Goal: Task Accomplishment & Management: Use online tool/utility

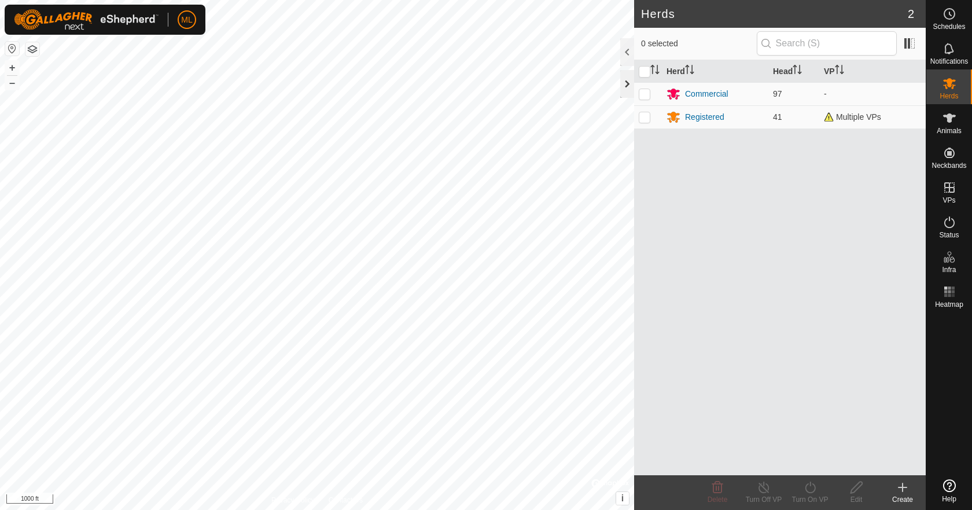
click at [633, 89] on div at bounding box center [627, 84] width 14 height 28
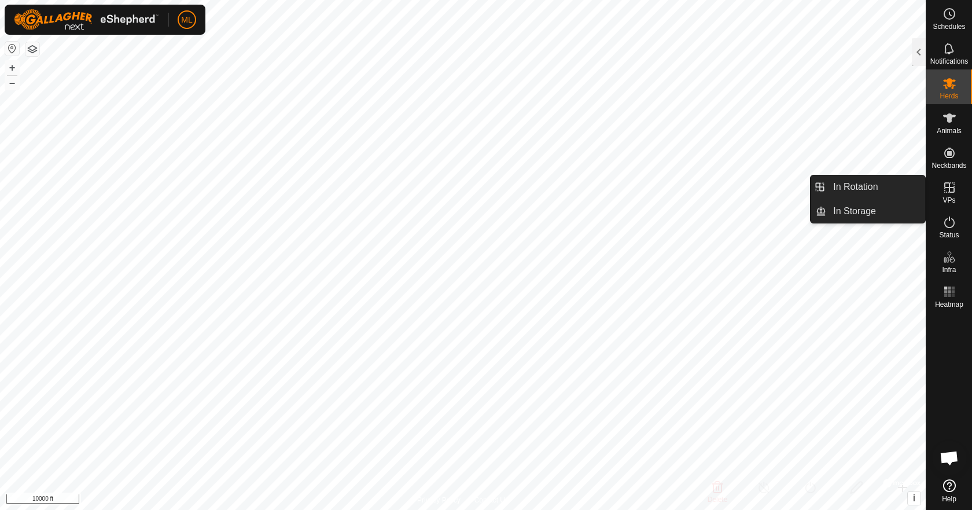
click at [947, 193] on icon at bounding box center [949, 187] width 14 height 14
click at [877, 194] on link "In Rotation" at bounding box center [875, 186] width 99 height 23
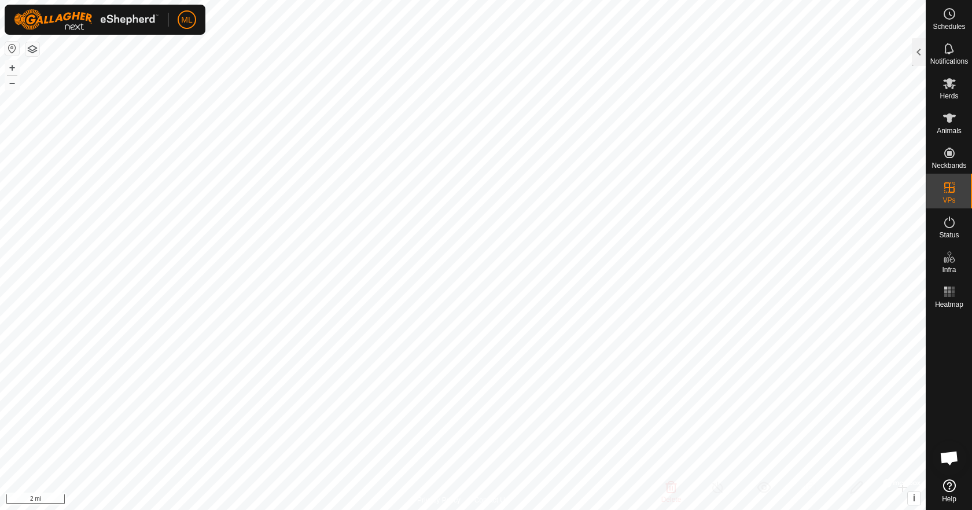
drag, startPoint x: 923, startPoint y: 57, endPoint x: 893, endPoint y: 123, distance: 72.2
click at [921, 58] on div at bounding box center [919, 52] width 14 height 28
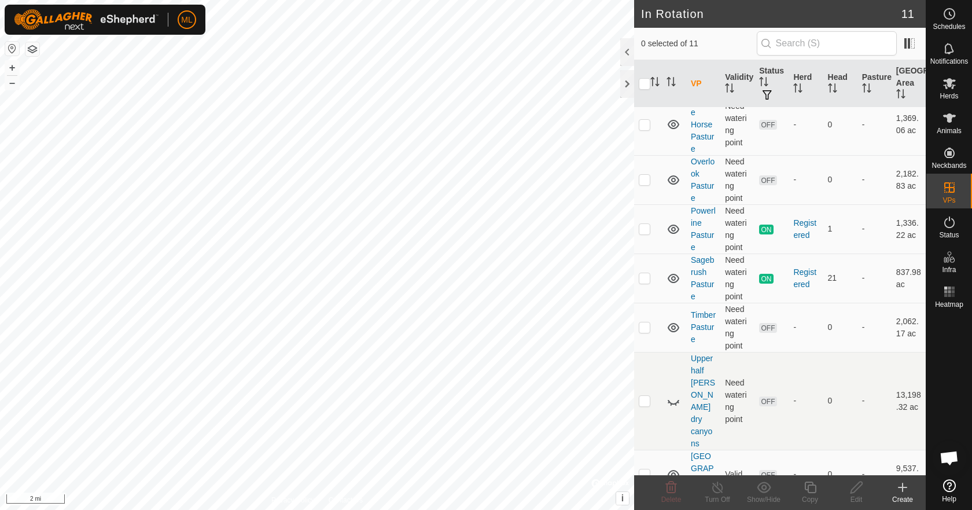
scroll to position [245, 0]
click at [678, 401] on icon at bounding box center [678, 402] width 2 height 2
click at [646, 396] on p-checkbox at bounding box center [645, 400] width 12 height 9
checkbox input "true"
click at [858, 491] on icon at bounding box center [856, 487] width 14 height 14
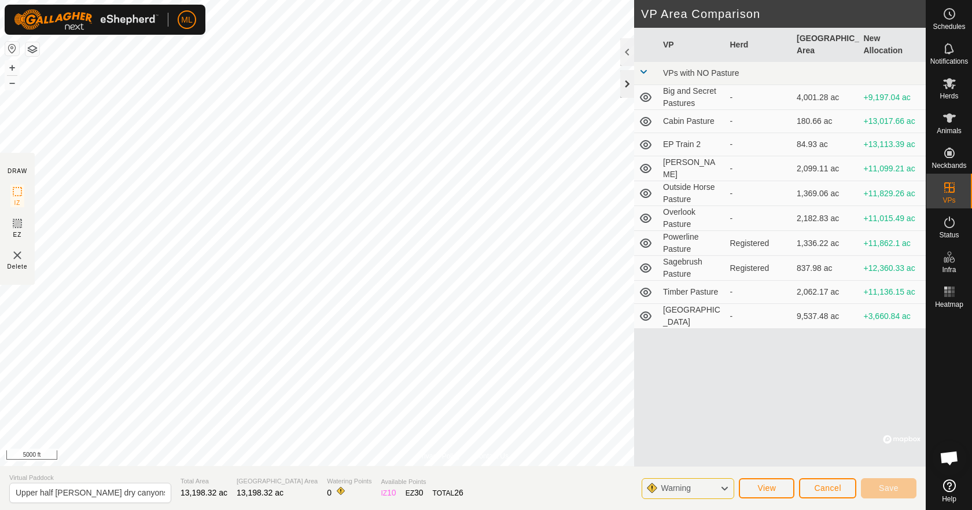
click at [626, 83] on div at bounding box center [627, 84] width 14 height 28
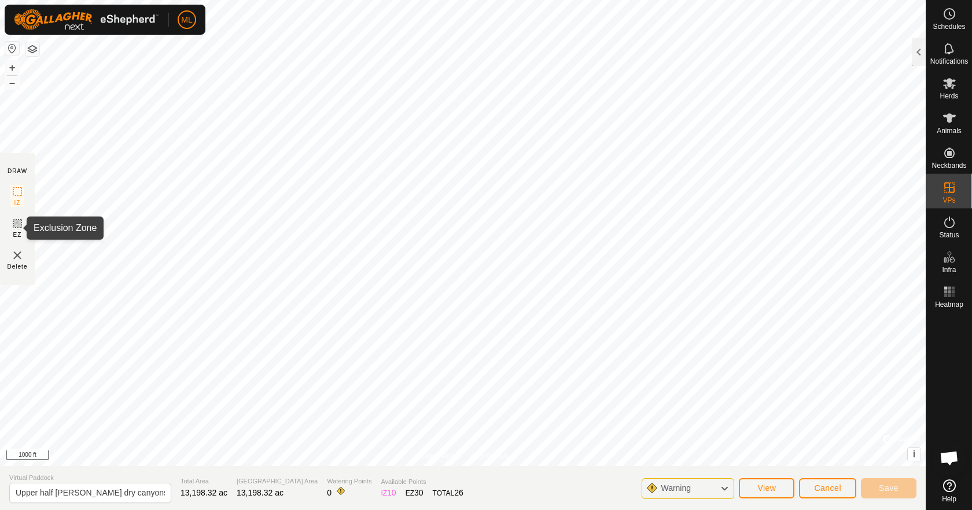
click at [18, 223] on icon at bounding box center [17, 223] width 14 height 14
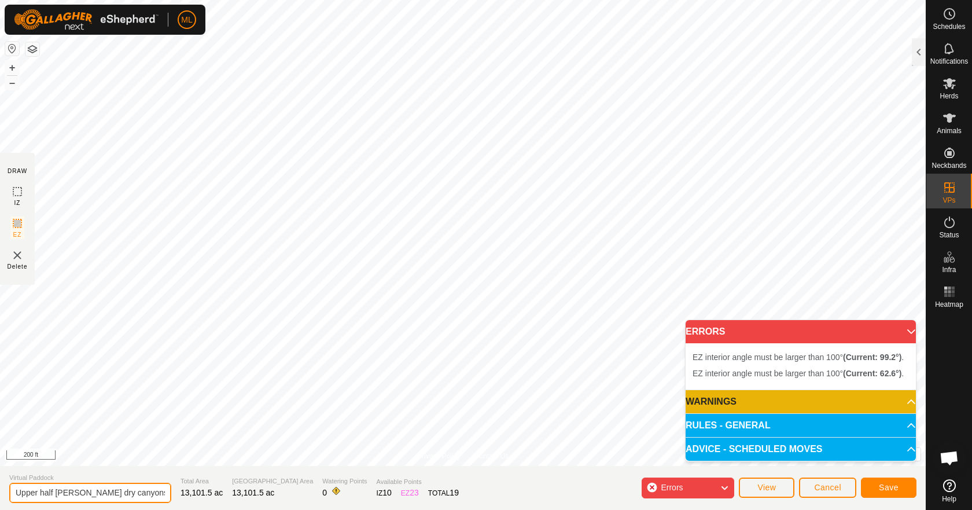
click at [86, 492] on input "Upper half Allen dry canyons" at bounding box center [90, 492] width 162 height 20
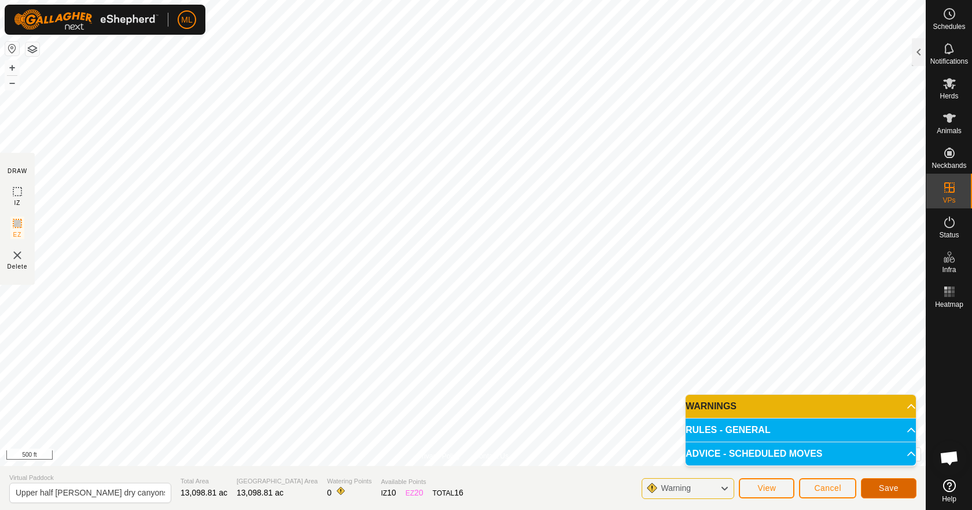
click at [905, 486] on button "Save" at bounding box center [889, 488] width 56 height 20
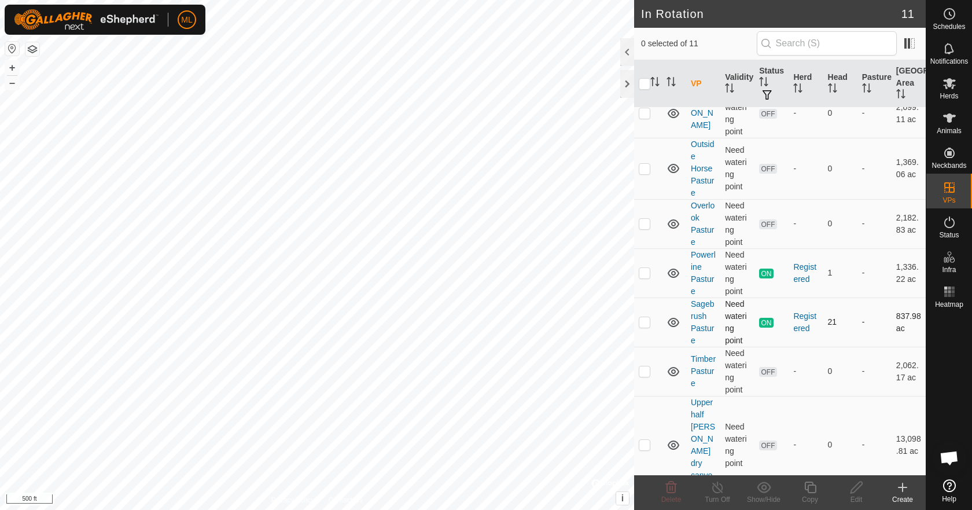
scroll to position [245, 0]
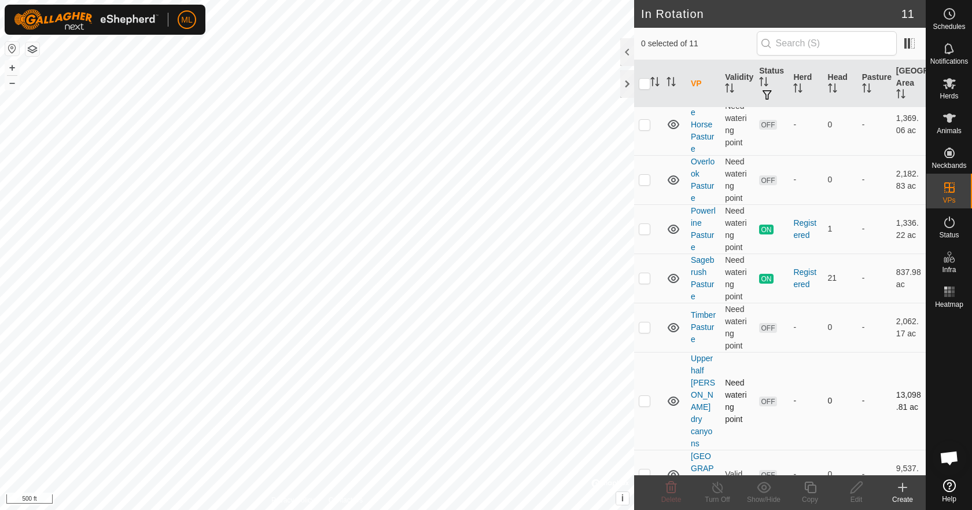
click at [643, 396] on p-checkbox at bounding box center [645, 400] width 12 height 9
checkbox input "true"
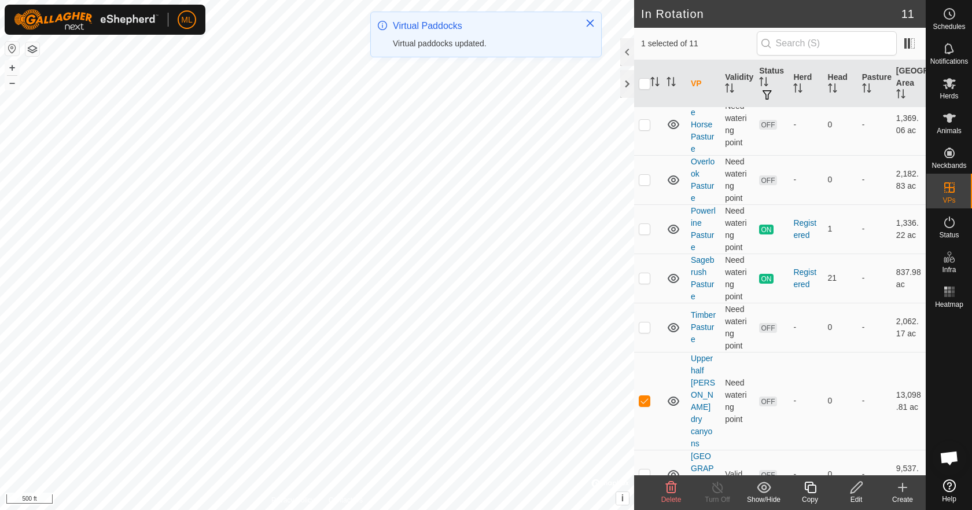
scroll to position [0, 0]
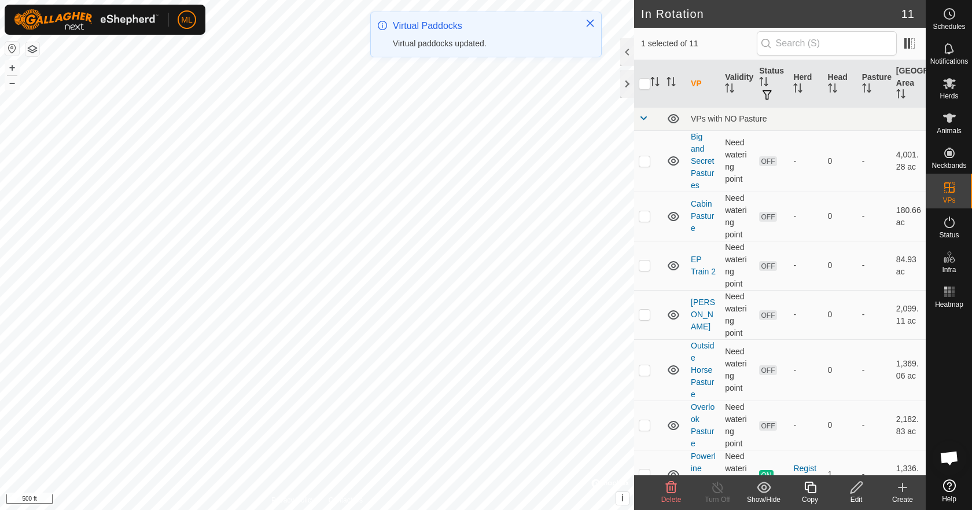
click at [857, 494] on div "Edit" at bounding box center [856, 499] width 46 height 10
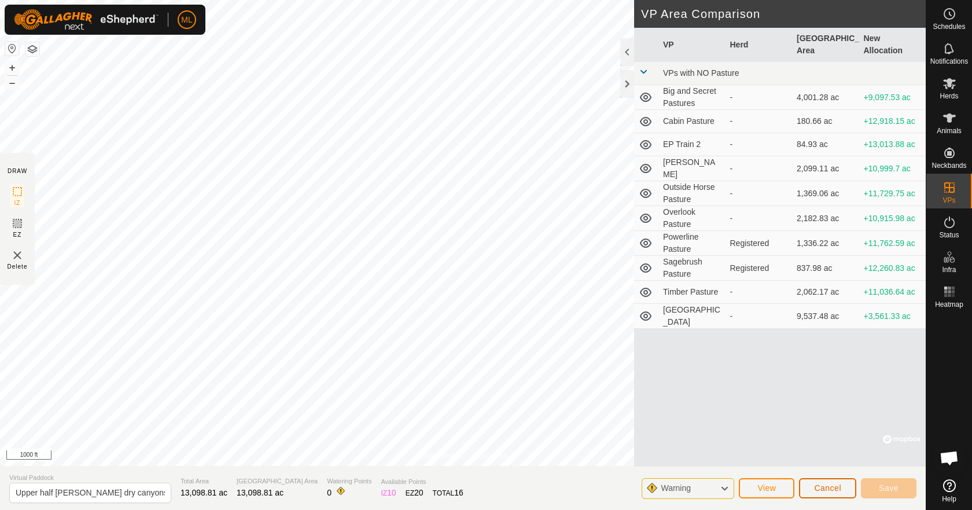
click at [826, 492] on button "Cancel" at bounding box center [827, 488] width 57 height 20
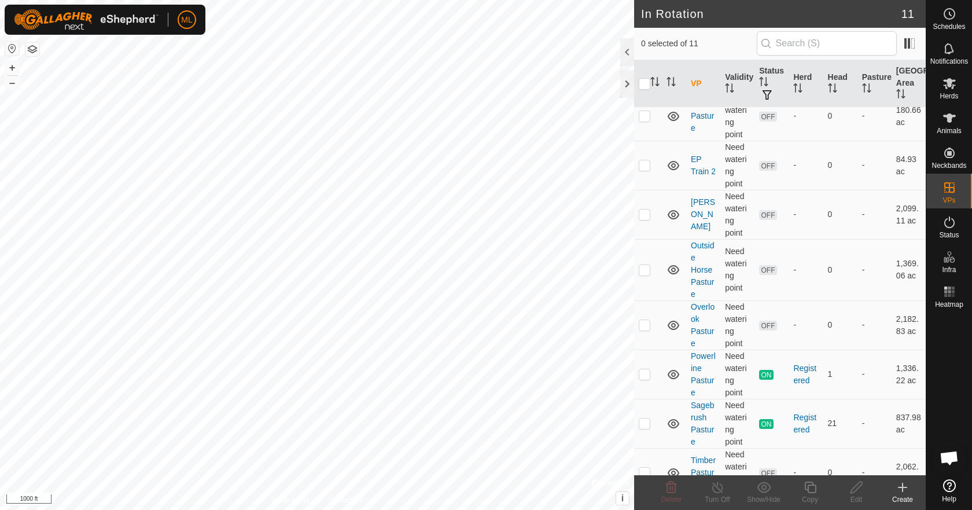
scroll to position [245, 0]
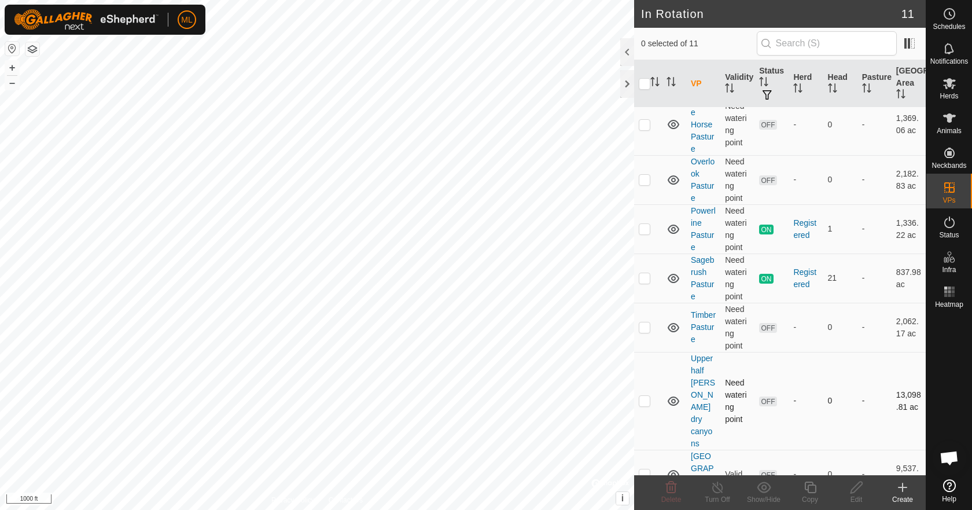
click at [643, 396] on p-tablecheckbox at bounding box center [645, 400] width 12 height 9
checkbox input "true"
click at [857, 487] on icon at bounding box center [856, 487] width 14 height 14
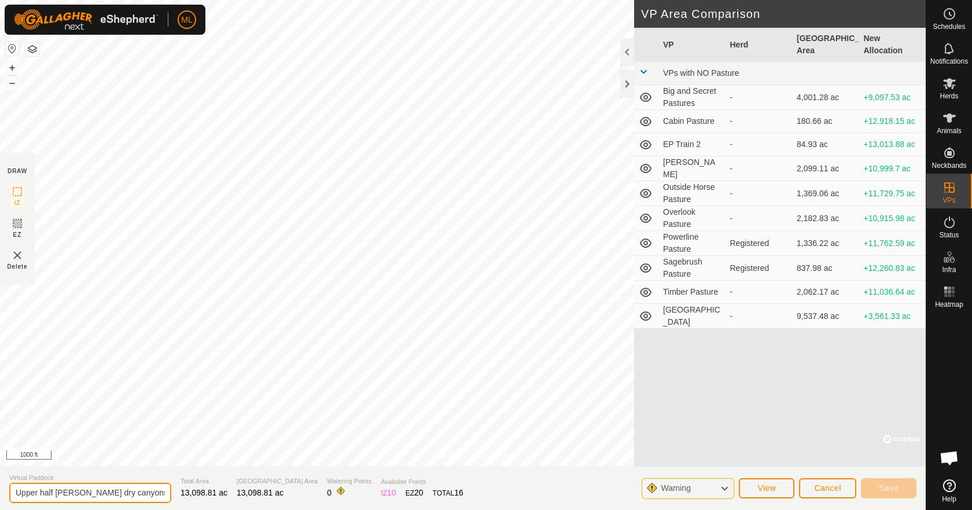
click at [145, 492] on input "Upper half Allen dry canyons" at bounding box center [90, 492] width 162 height 20
click at [0, 441] on div "Privacy Policy Contact Us + – ⇧ i © Mapbox , © OpenStreetMap , Improve this map…" at bounding box center [463, 255] width 926 height 510
type input "Lower West Mountain"
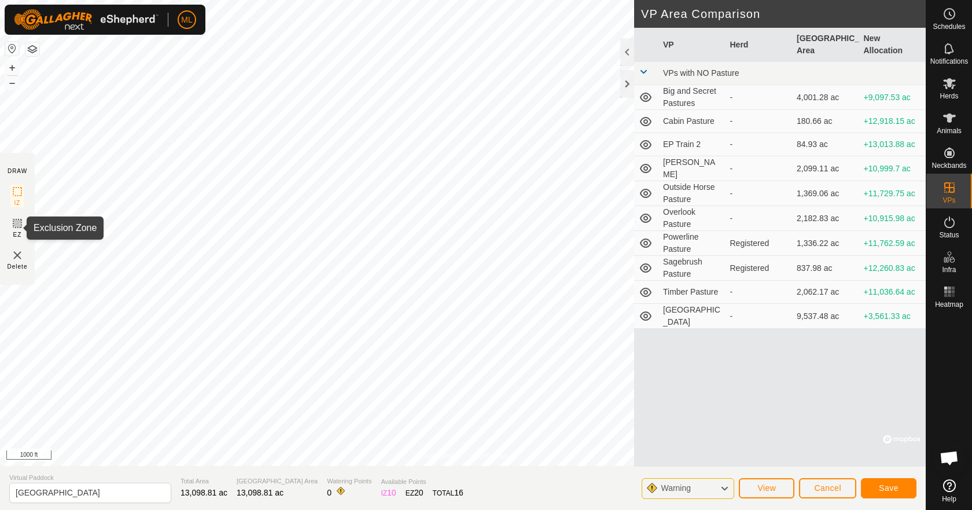
click at [16, 226] on icon at bounding box center [17, 223] width 14 height 14
click at [19, 224] on icon at bounding box center [17, 223] width 7 height 7
click at [884, 492] on button "Save" at bounding box center [889, 488] width 56 height 20
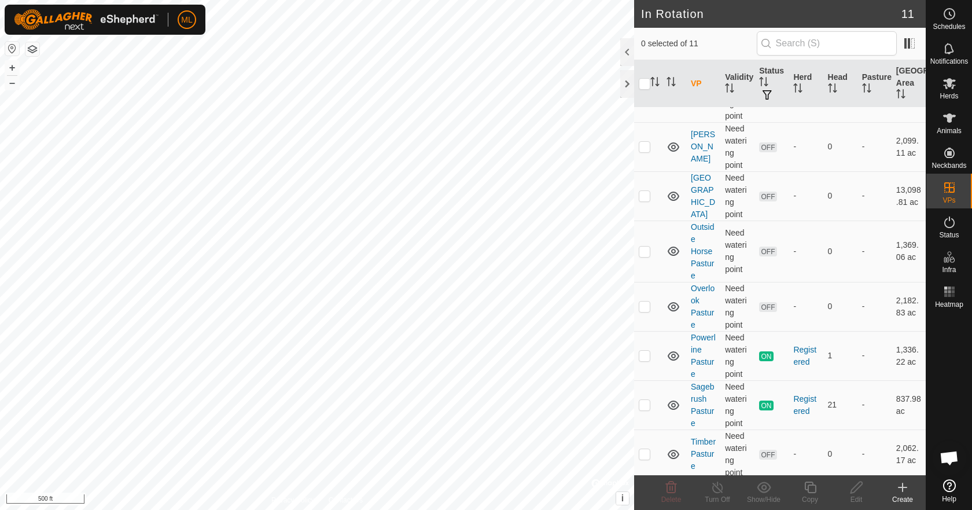
scroll to position [115, 0]
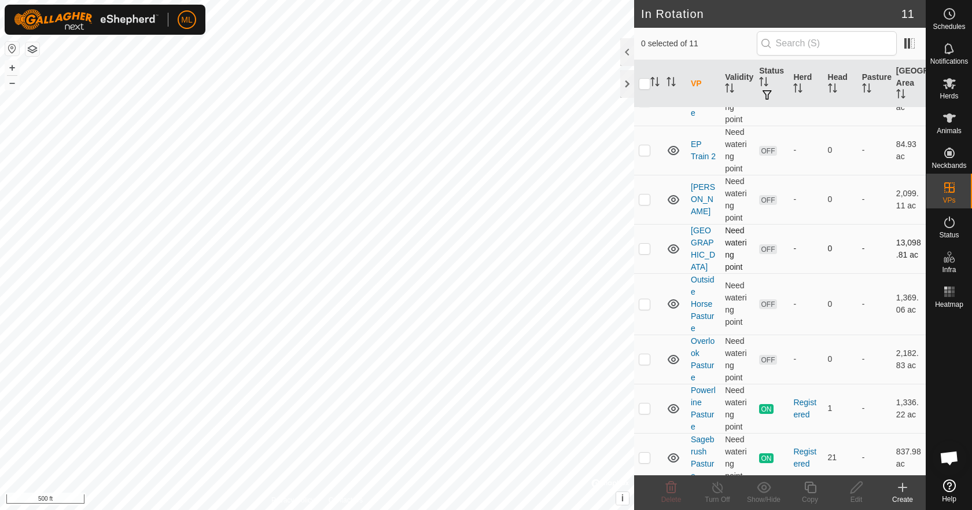
click at [644, 251] on p-checkbox at bounding box center [645, 248] width 12 height 9
checkbox input "true"
click at [853, 486] on icon at bounding box center [856, 487] width 14 height 14
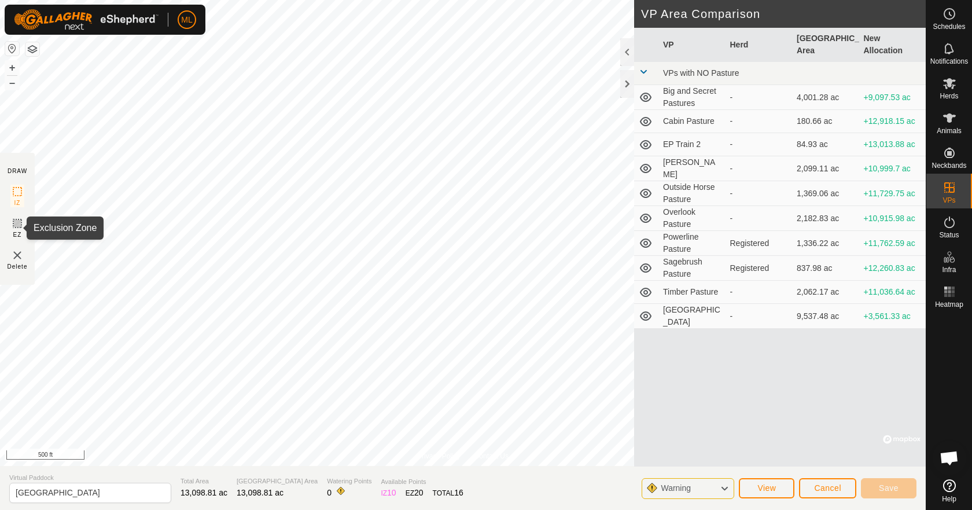
click at [18, 224] on div "ML Schedules Notifications Herds Animals Neckbands VPs Status Infra Heatmap Hel…" at bounding box center [486, 255] width 972 height 510
click at [14, 222] on rect at bounding box center [17, 223] width 9 height 9
click at [20, 226] on icon at bounding box center [17, 223] width 14 height 14
click at [17, 220] on icon at bounding box center [17, 223] width 7 height 7
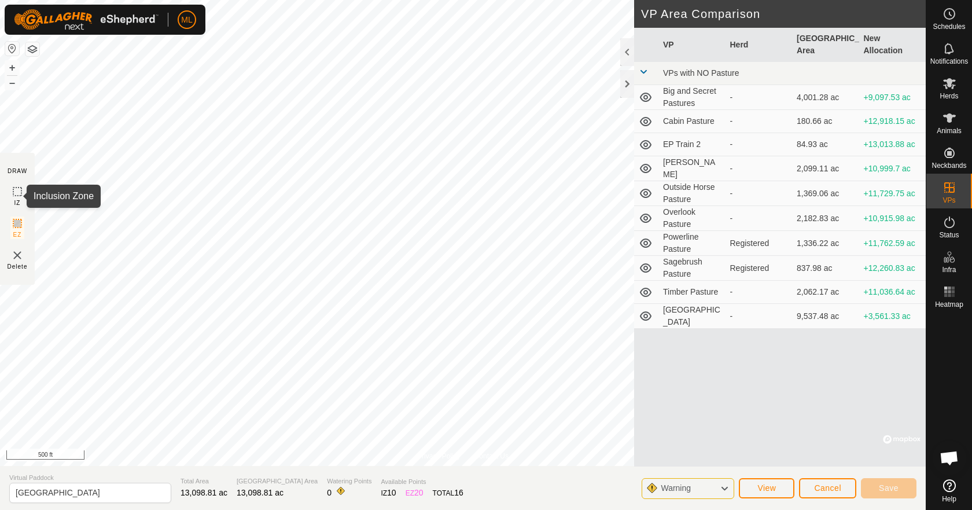
click at [16, 193] on icon at bounding box center [17, 192] width 14 height 14
click at [16, 192] on icon at bounding box center [17, 192] width 14 height 14
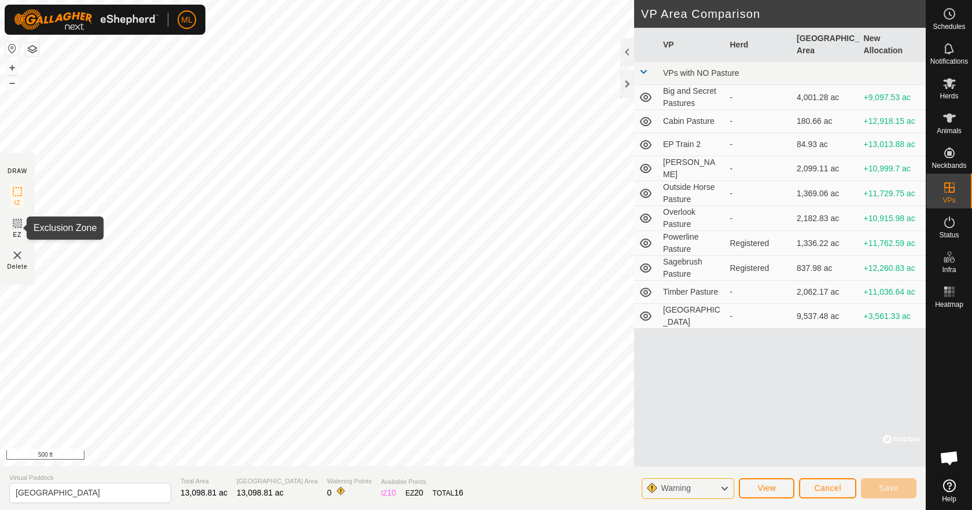
click at [19, 224] on icon at bounding box center [17, 223] width 7 height 7
click at [14, 224] on icon at bounding box center [17, 223] width 14 height 14
click at [16, 219] on rect at bounding box center [17, 223] width 9 height 9
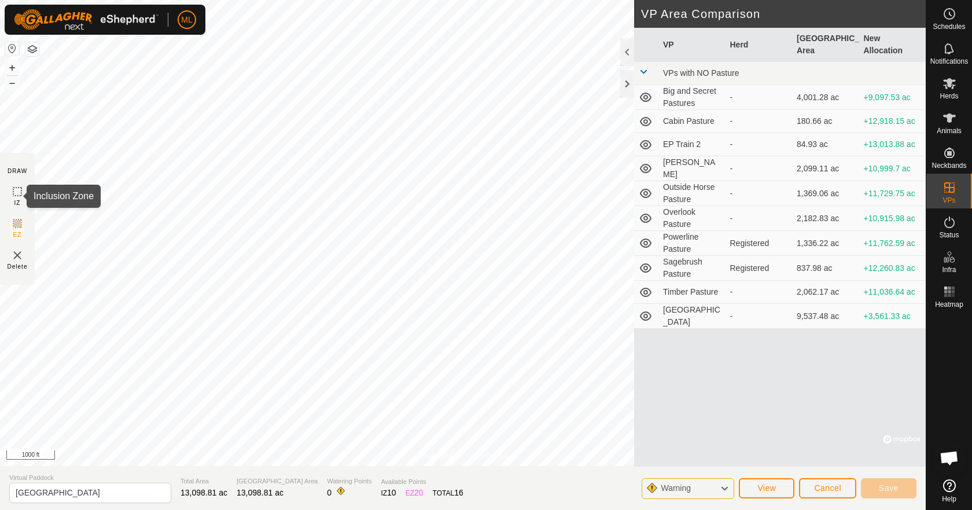
click at [21, 191] on rect at bounding box center [17, 191] width 9 height 9
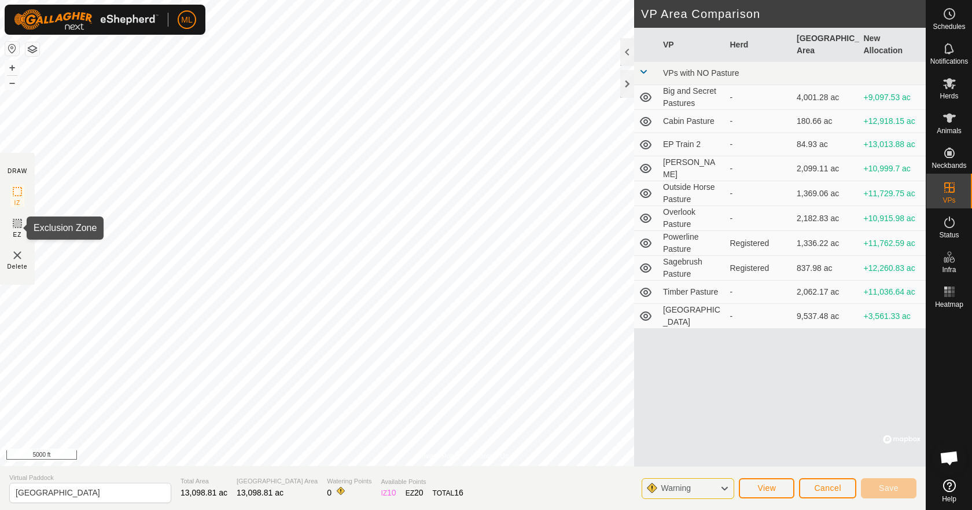
click at [16, 221] on icon at bounding box center [17, 223] width 14 height 14
click at [19, 256] on img at bounding box center [17, 255] width 14 height 14
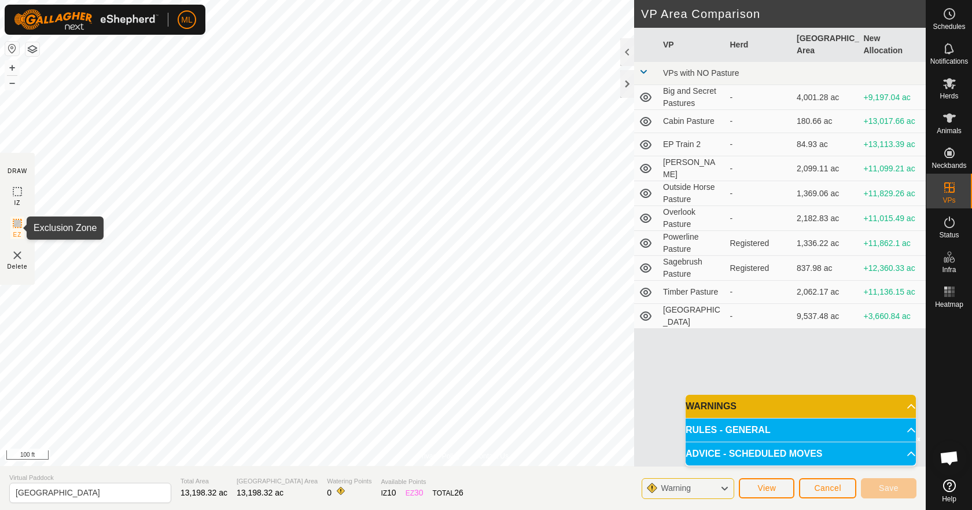
click at [19, 223] on icon at bounding box center [17, 223] width 14 height 14
click at [19, 255] on img at bounding box center [17, 255] width 14 height 14
click at [20, 253] on img at bounding box center [17, 255] width 14 height 14
click at [13, 255] on img at bounding box center [17, 255] width 14 height 14
click at [21, 253] on img at bounding box center [17, 255] width 14 height 14
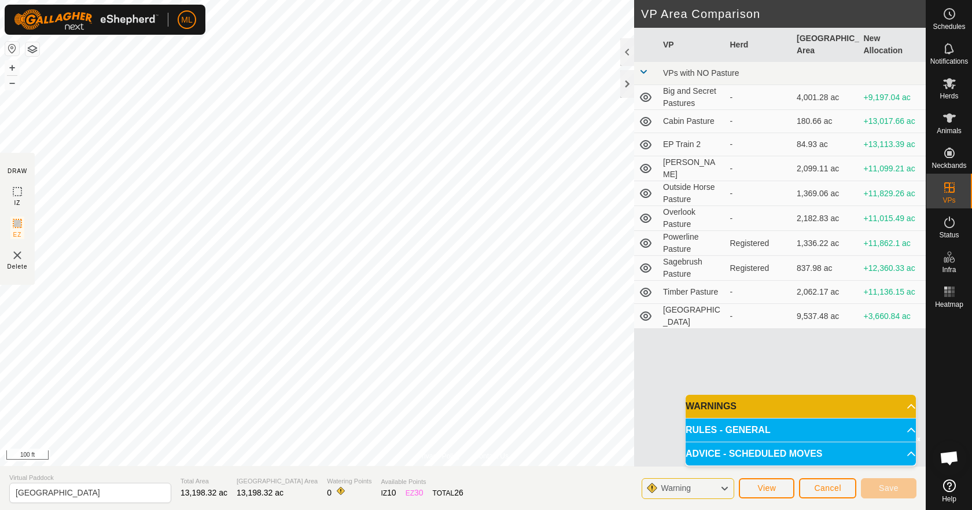
click at [21, 253] on img at bounding box center [17, 255] width 14 height 14
click at [20, 253] on img at bounding box center [17, 255] width 14 height 14
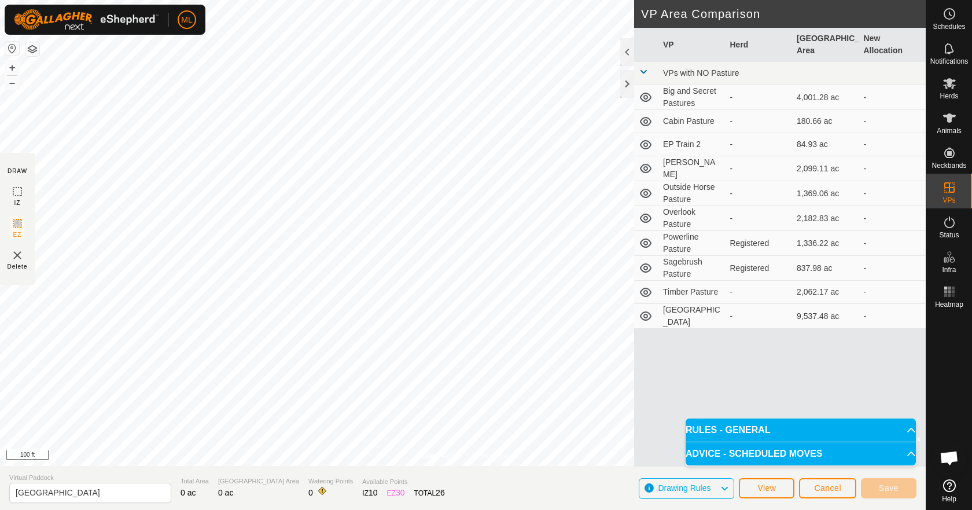
click at [20, 253] on img at bounding box center [17, 255] width 14 height 14
click at [820, 489] on span "Cancel" at bounding box center [827, 487] width 27 height 9
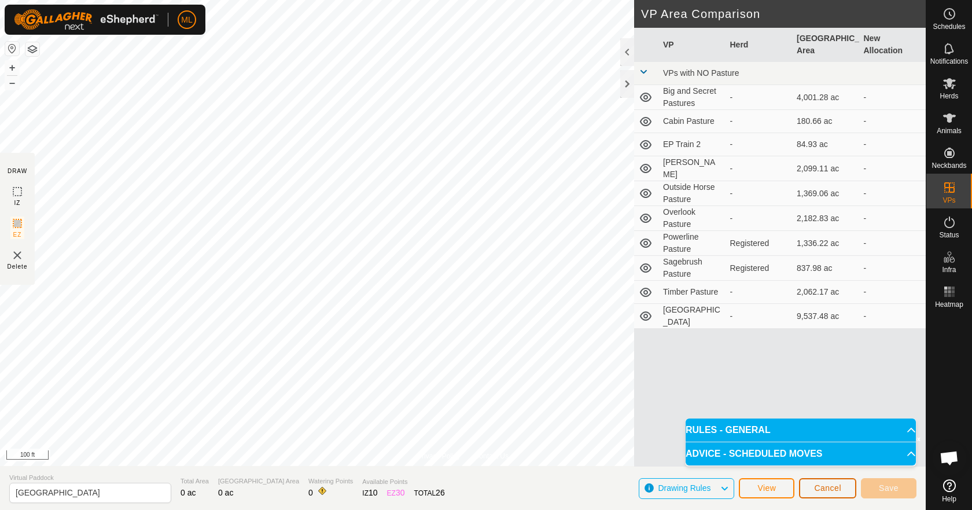
click at [820, 489] on span "Cancel" at bounding box center [827, 487] width 27 height 9
click at [821, 489] on span "Cancel" at bounding box center [827, 487] width 27 height 9
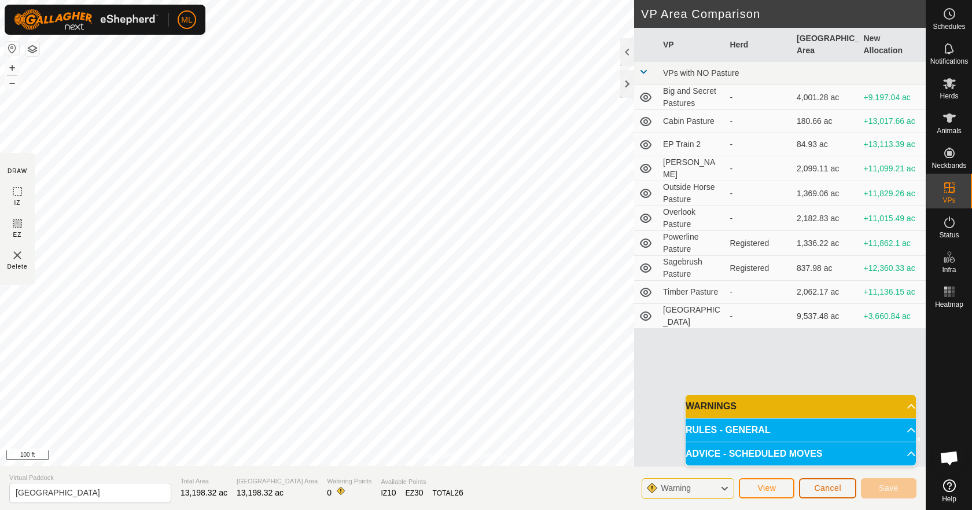
click at [821, 489] on span "Cancel" at bounding box center [827, 487] width 27 height 9
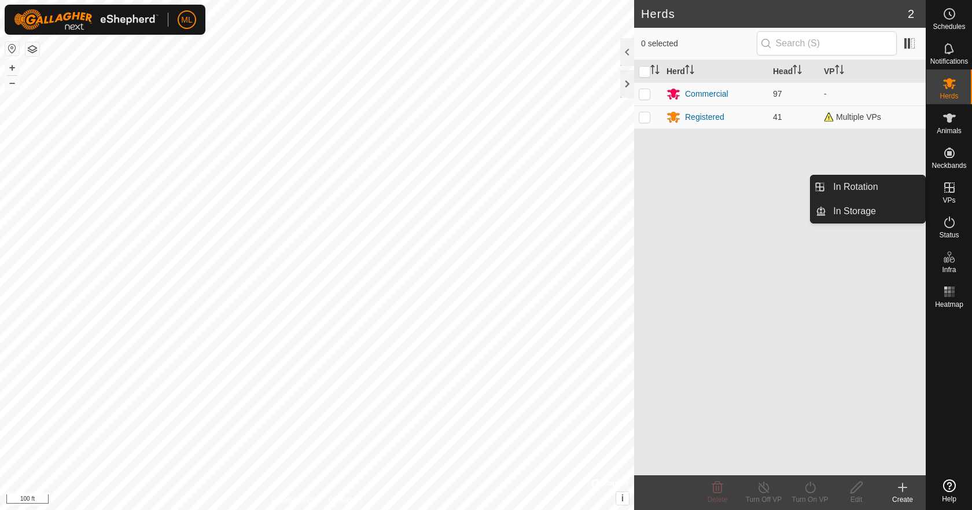
click at [950, 191] on icon at bounding box center [949, 187] width 14 height 14
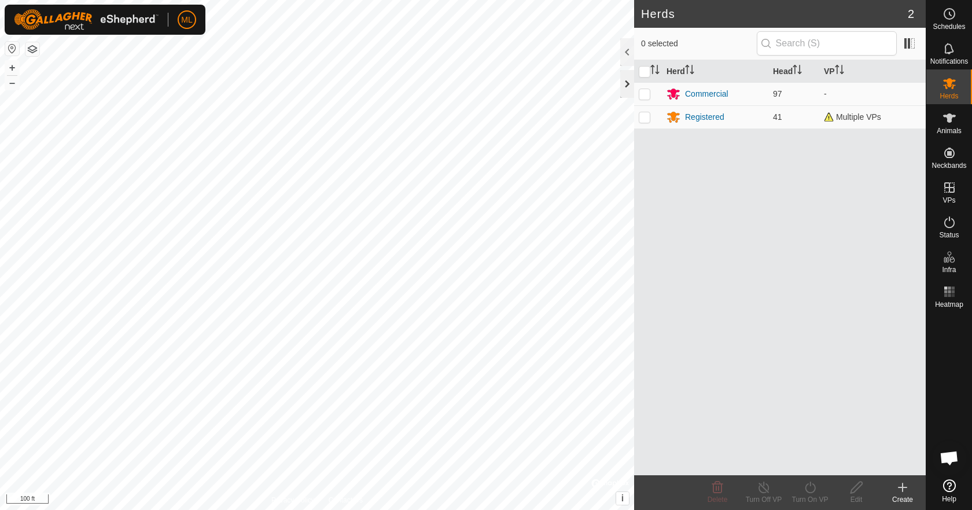
click at [622, 86] on div at bounding box center [627, 84] width 14 height 28
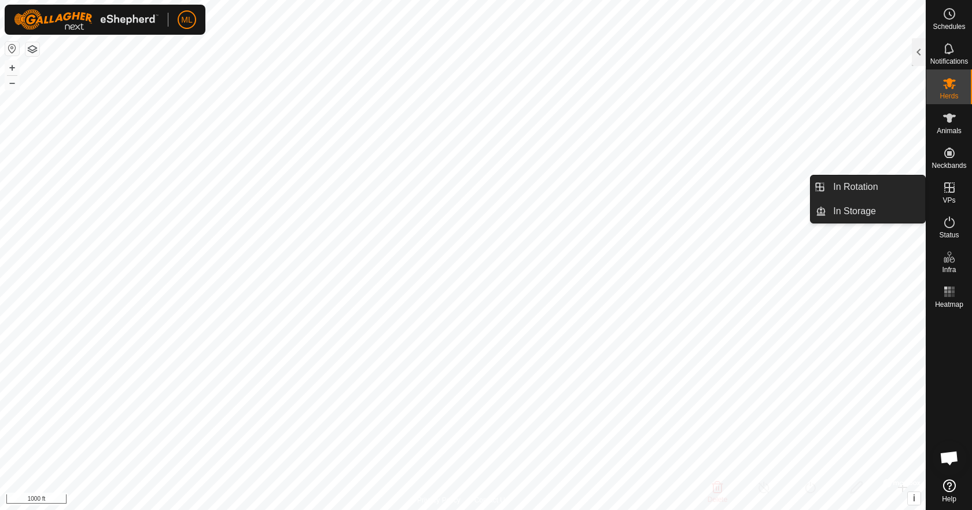
click at [956, 193] on icon at bounding box center [949, 187] width 14 height 14
click at [885, 191] on link "In Rotation" at bounding box center [875, 186] width 99 height 23
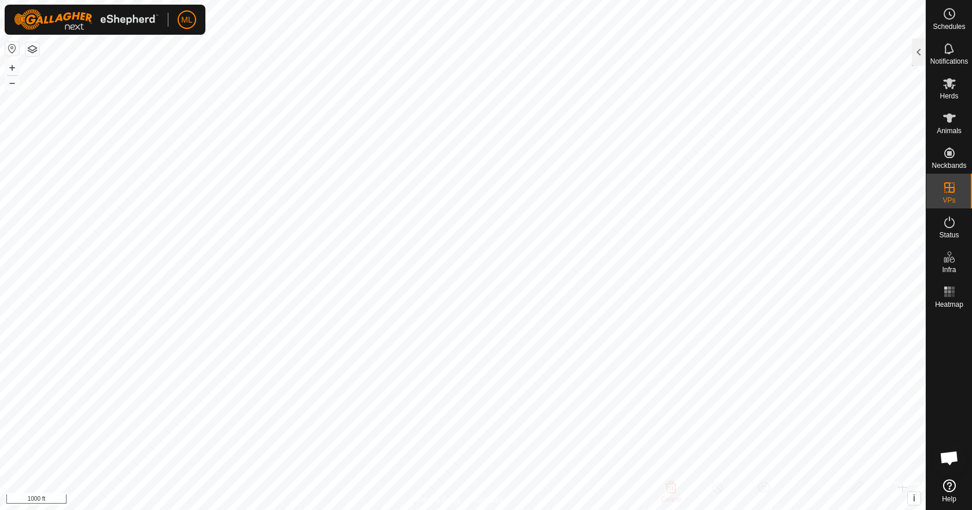
click at [922, 42] on div at bounding box center [919, 52] width 14 height 28
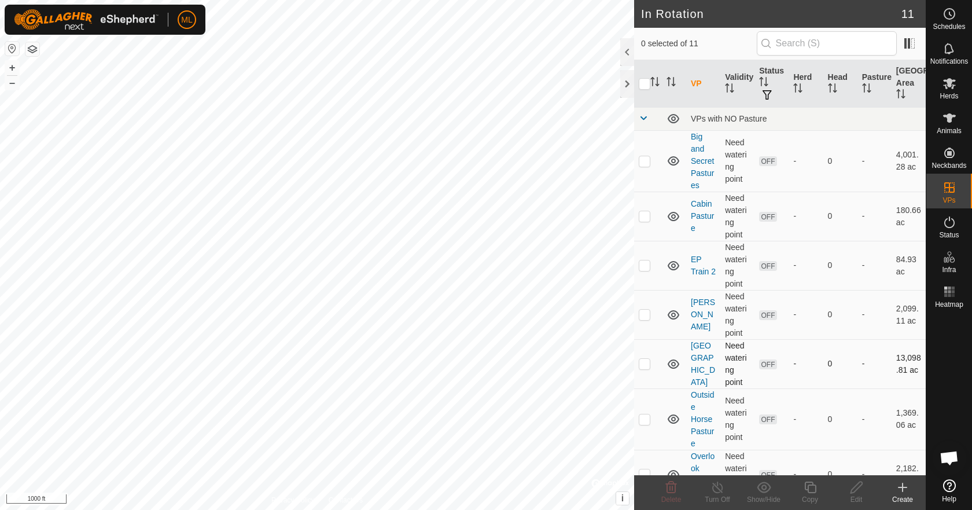
click at [648, 365] on p-checkbox at bounding box center [645, 363] width 12 height 9
checkbox input "true"
click at [853, 491] on icon at bounding box center [856, 487] width 14 height 14
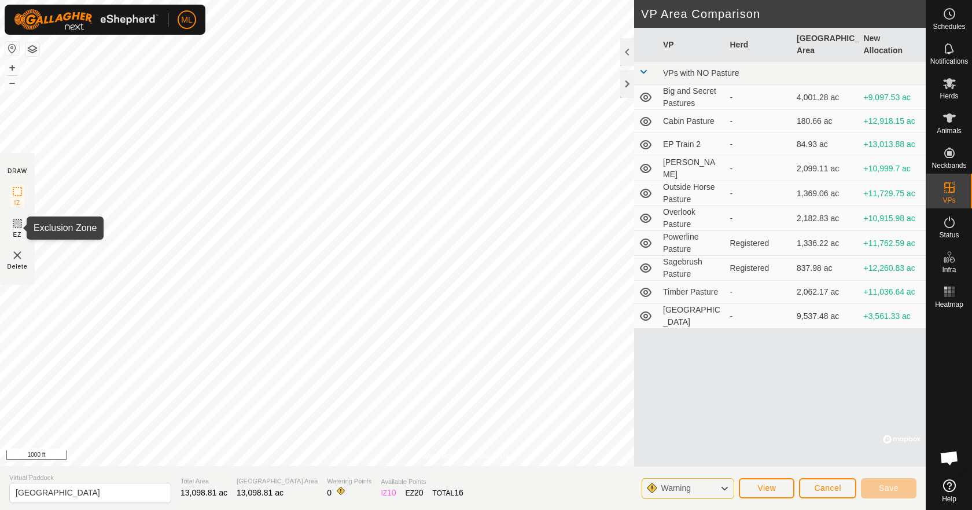
click at [21, 224] on icon at bounding box center [17, 223] width 7 height 7
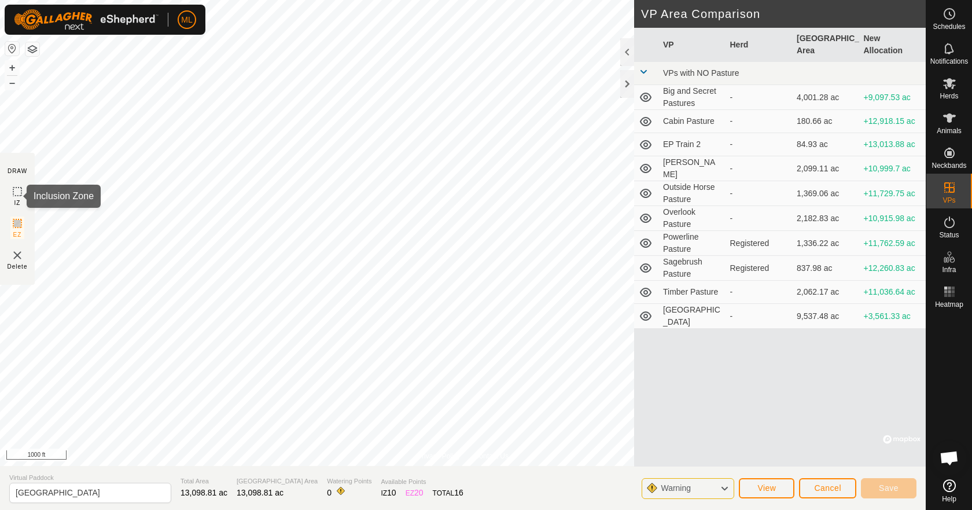
click at [19, 193] on icon at bounding box center [17, 192] width 14 height 14
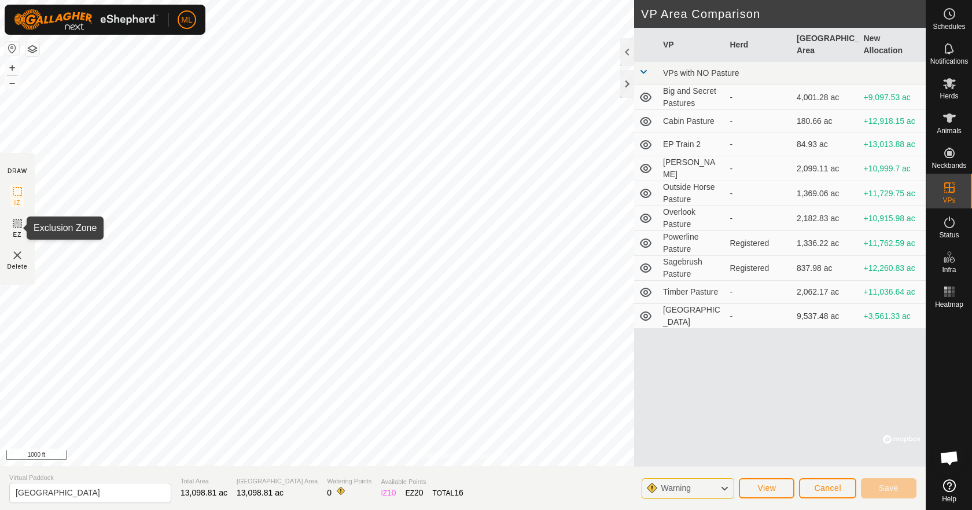
click at [23, 223] on icon at bounding box center [17, 223] width 14 height 14
click at [15, 252] on img at bounding box center [17, 255] width 14 height 14
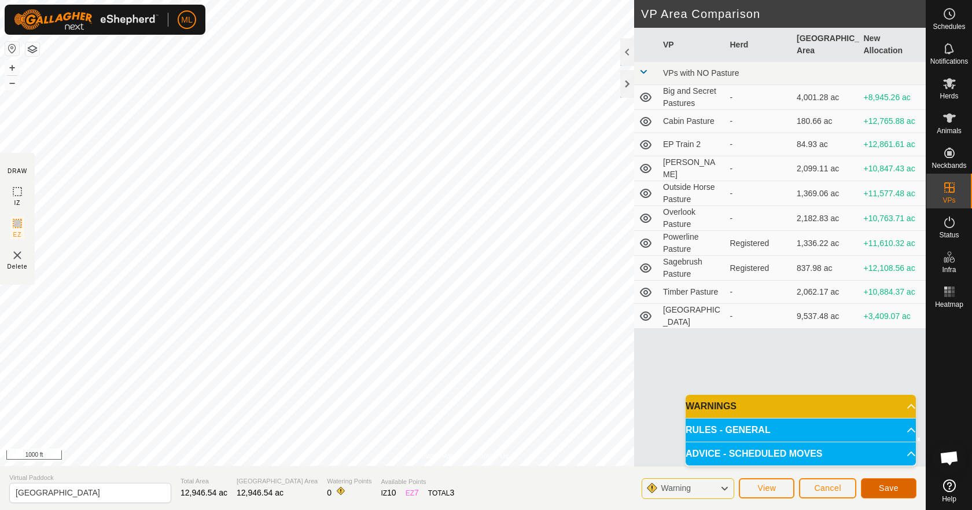
click at [883, 490] on span "Save" at bounding box center [889, 487] width 20 height 9
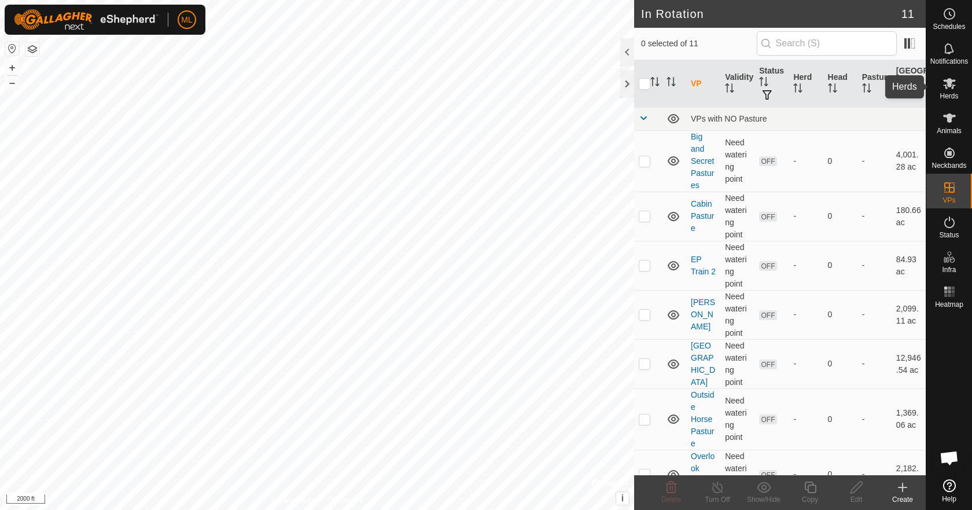
click at [946, 87] on icon at bounding box center [949, 83] width 13 height 11
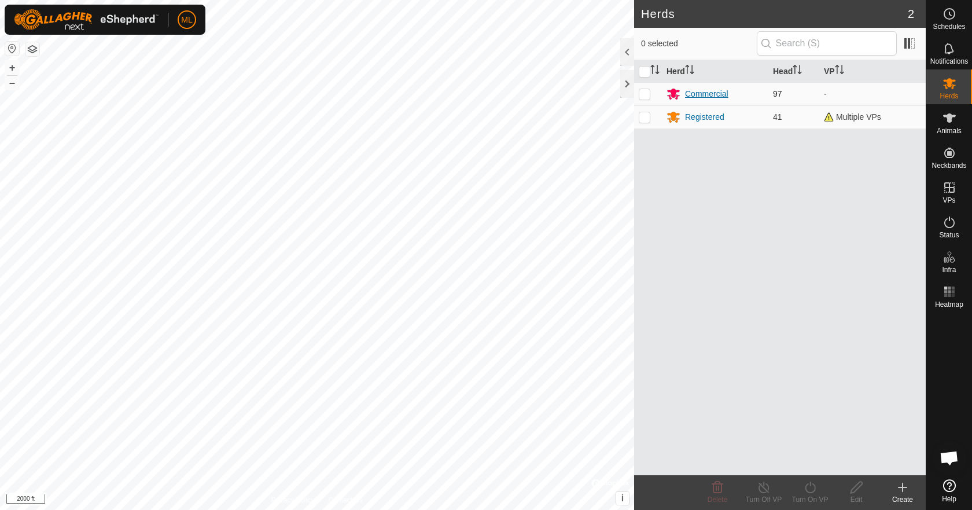
click at [714, 94] on div "Commercial" at bounding box center [706, 94] width 43 height 12
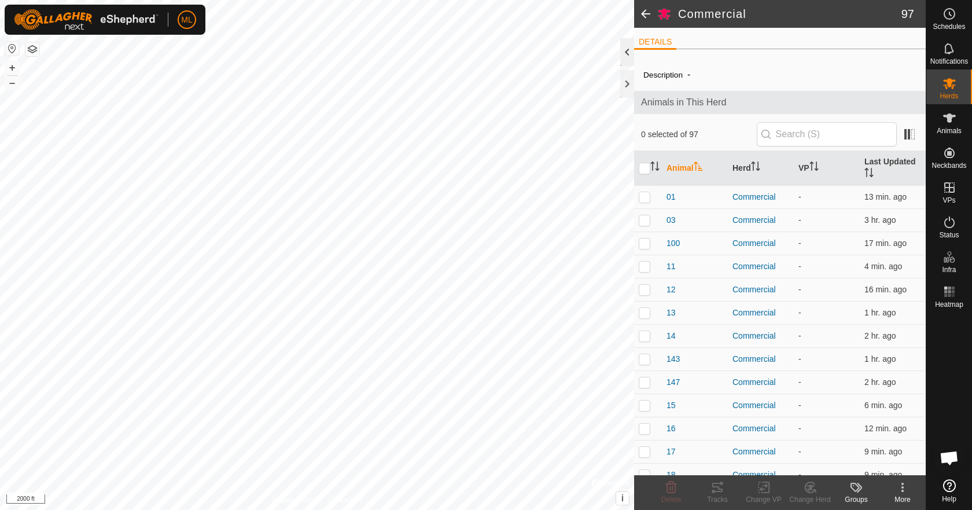
click at [626, 56] on div at bounding box center [627, 52] width 14 height 28
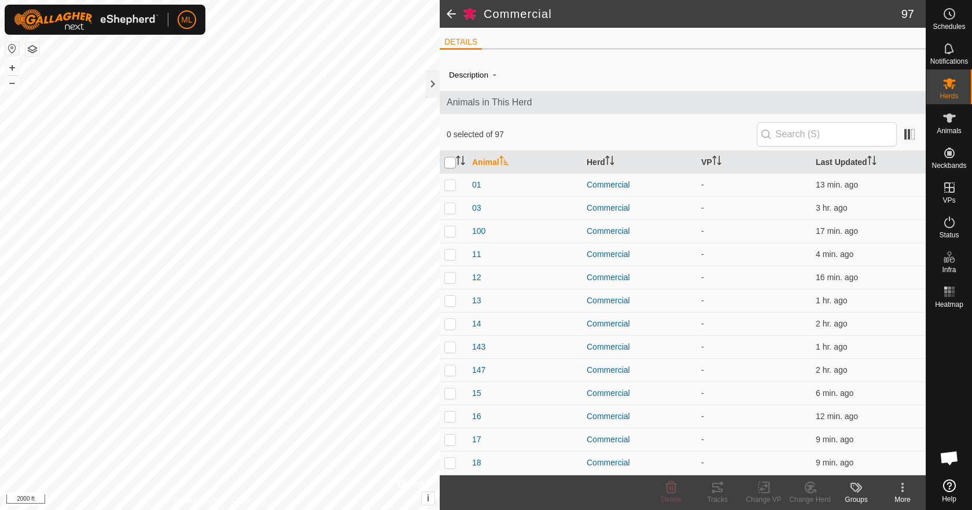
click at [448, 160] on input "checkbox" at bounding box center [450, 163] width 12 height 12
checkbox input "true"
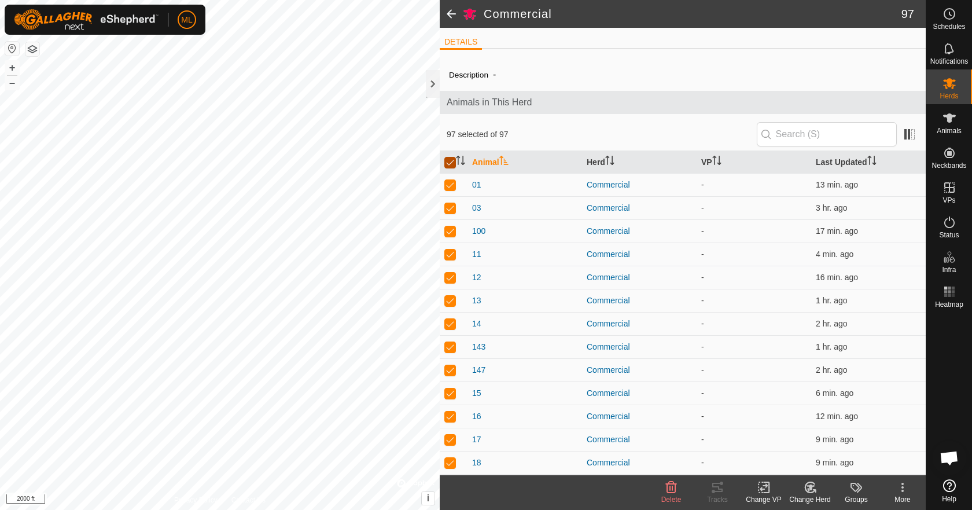
checkbox input "true"
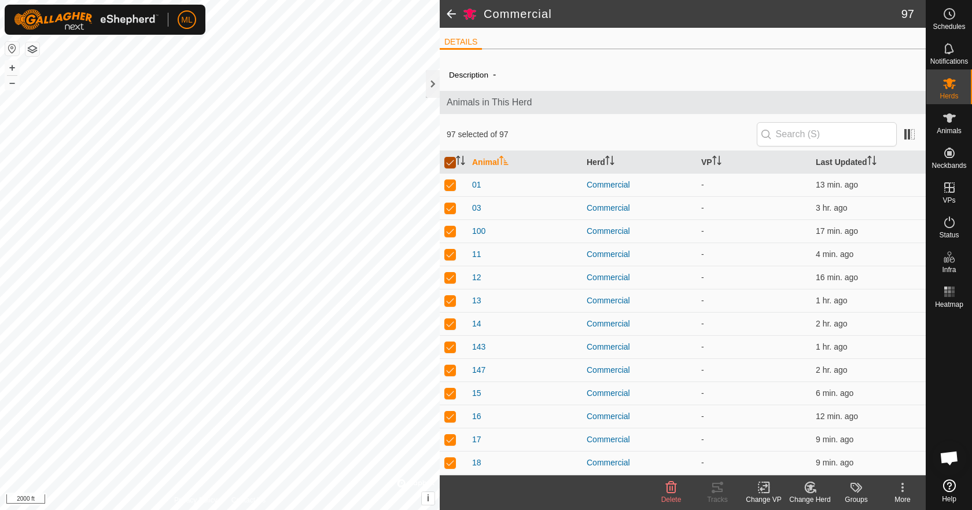
checkbox input "true"
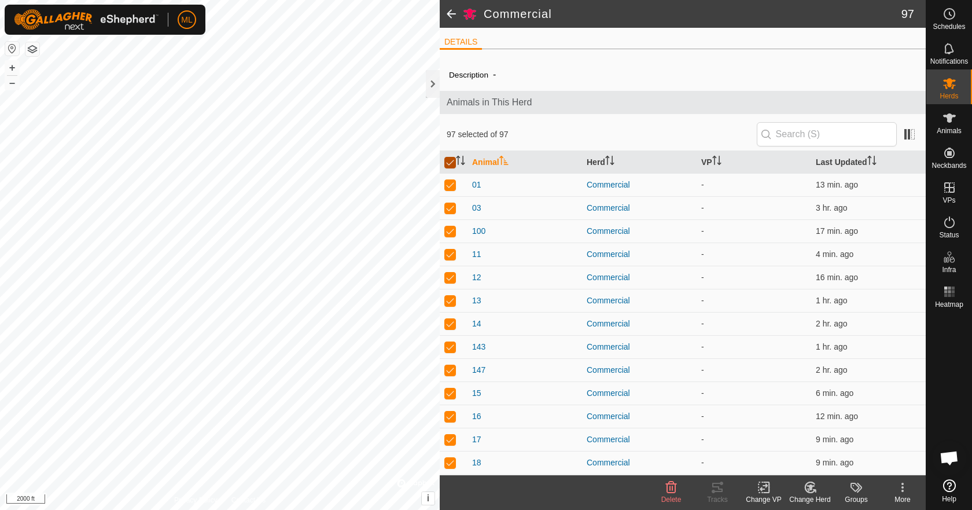
checkbox input "true"
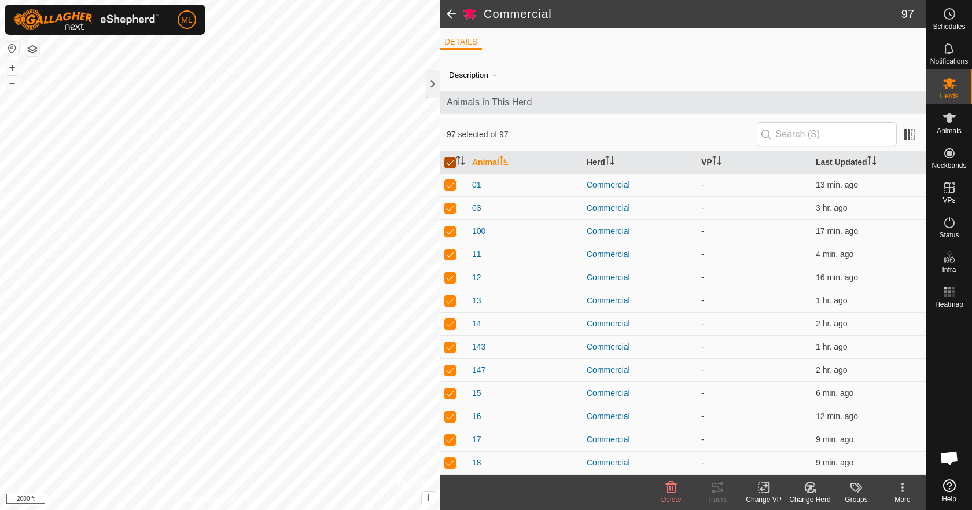
checkbox input "true"
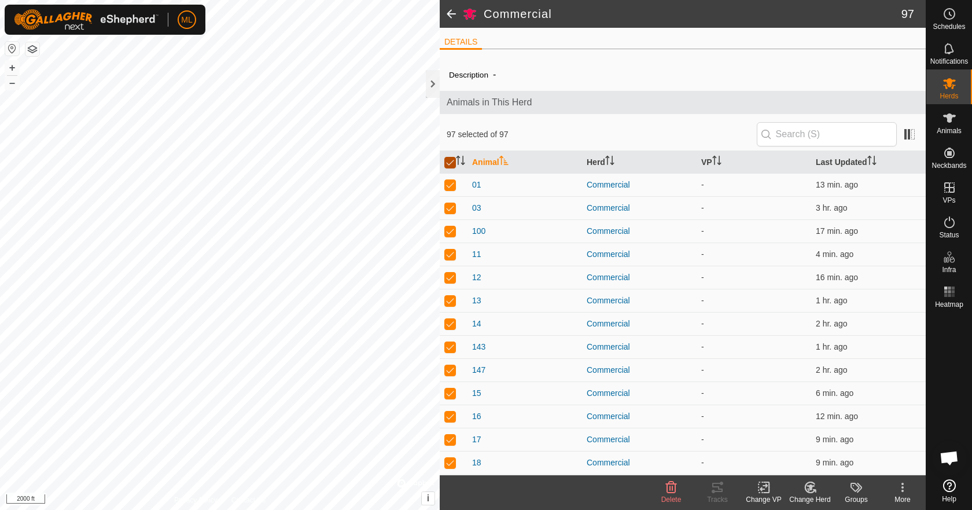
checkbox input "true"
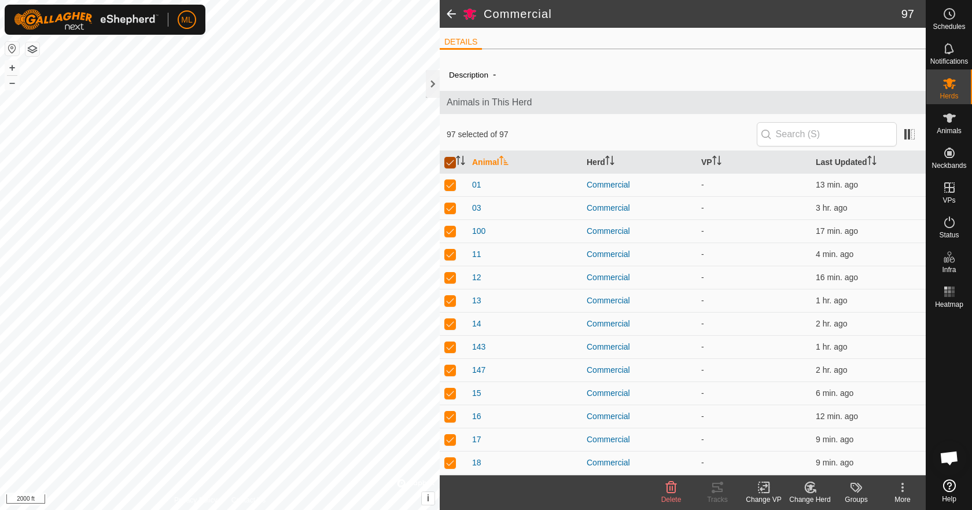
checkbox input "true"
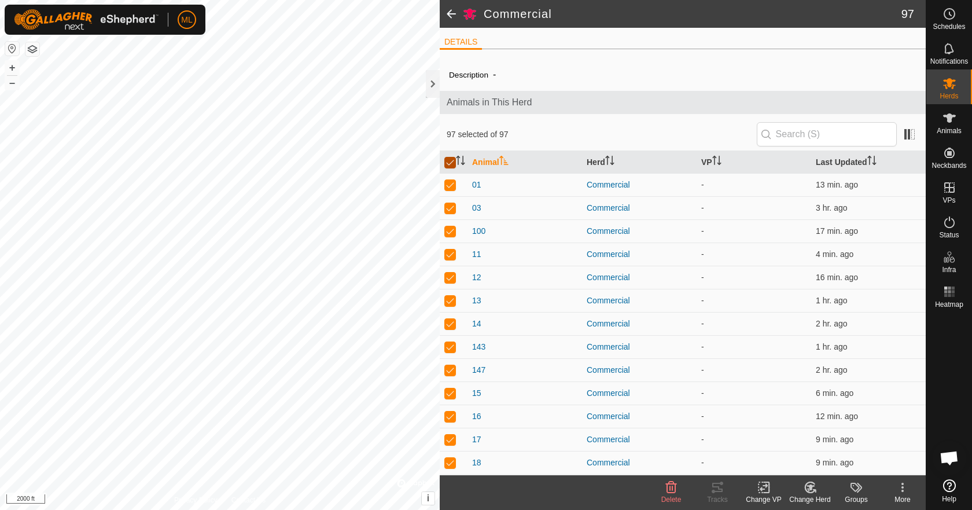
checkbox input "true"
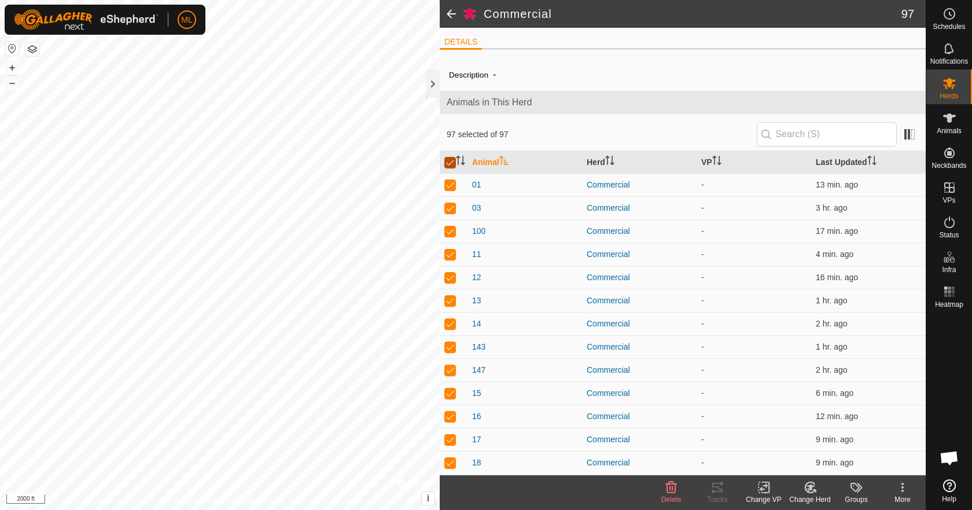
checkbox input "true"
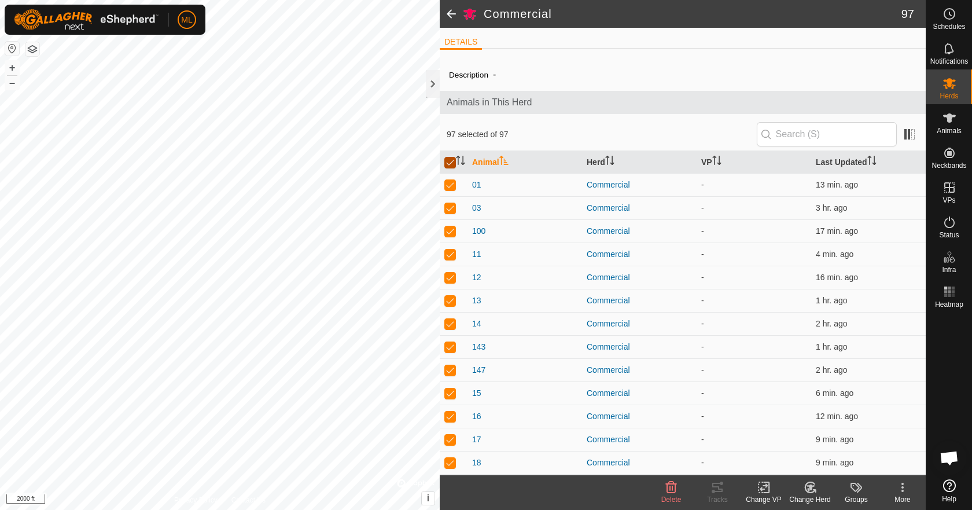
checkbox input "true"
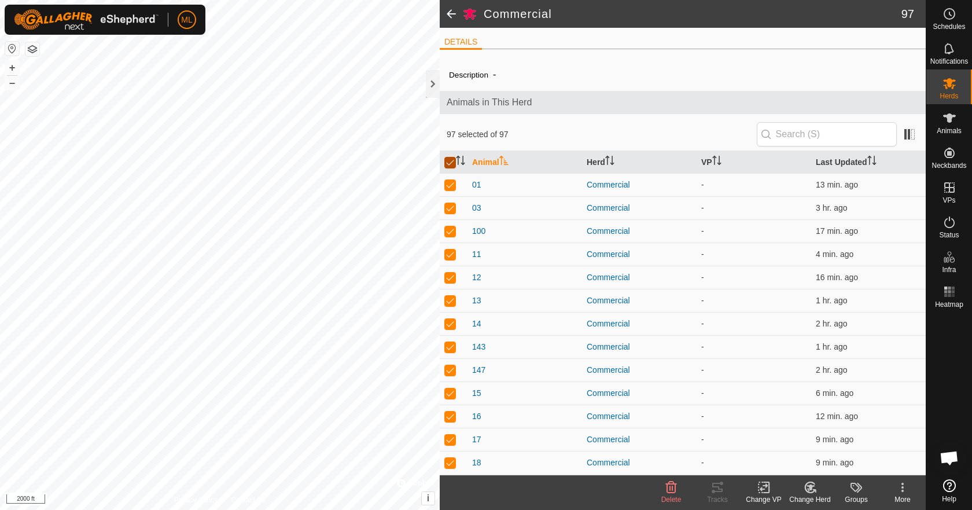
checkbox input "true"
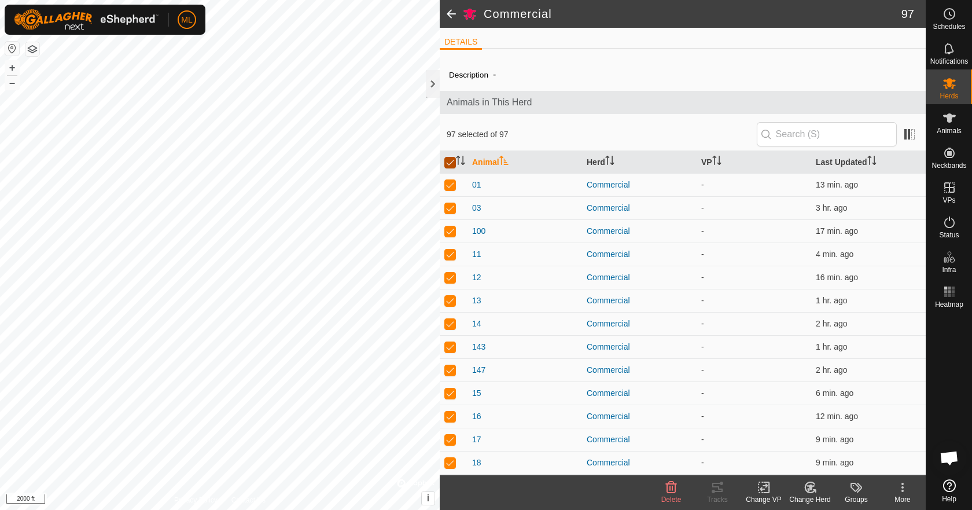
checkbox input "true"
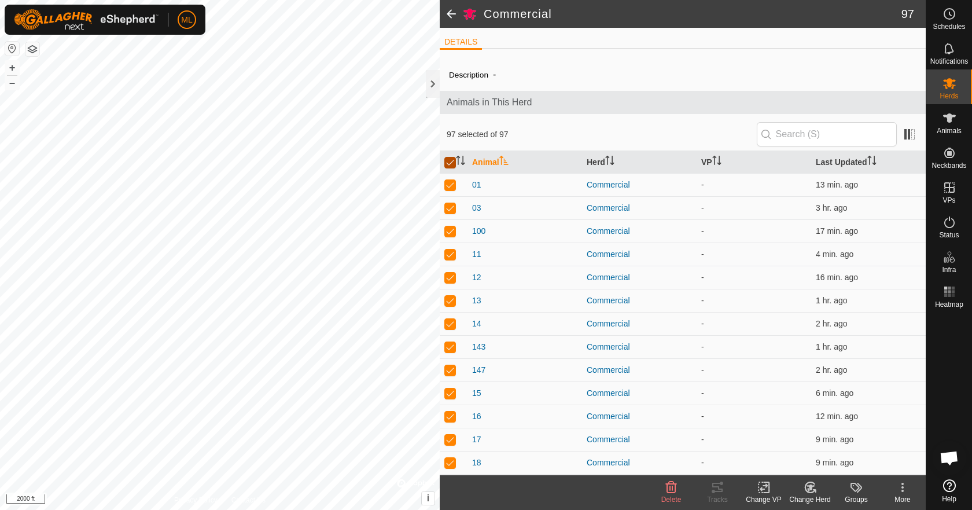
checkbox input "true"
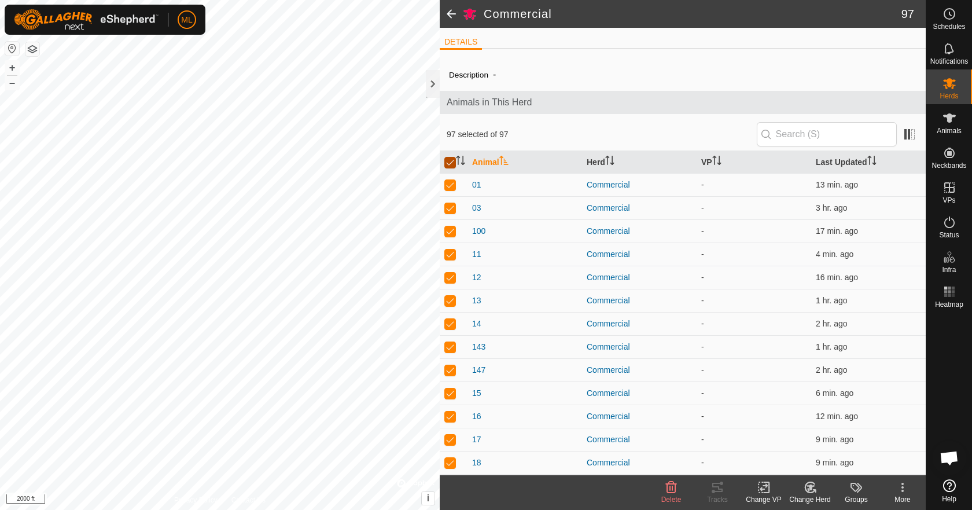
checkbox input "true"
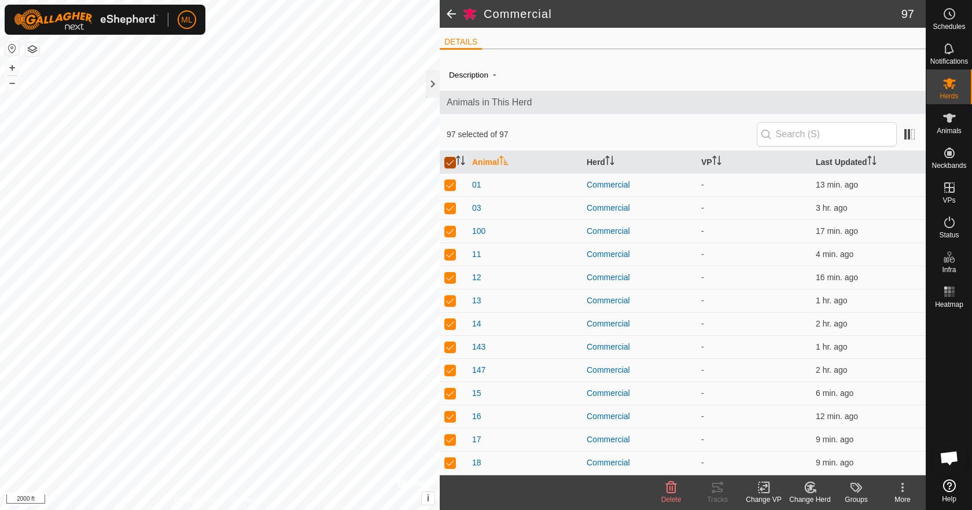
checkbox input "true"
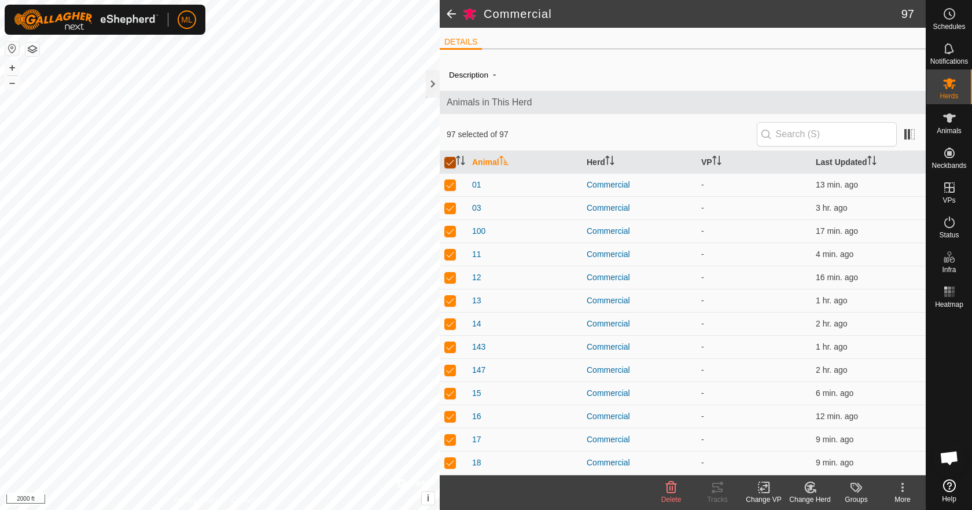
checkbox input "true"
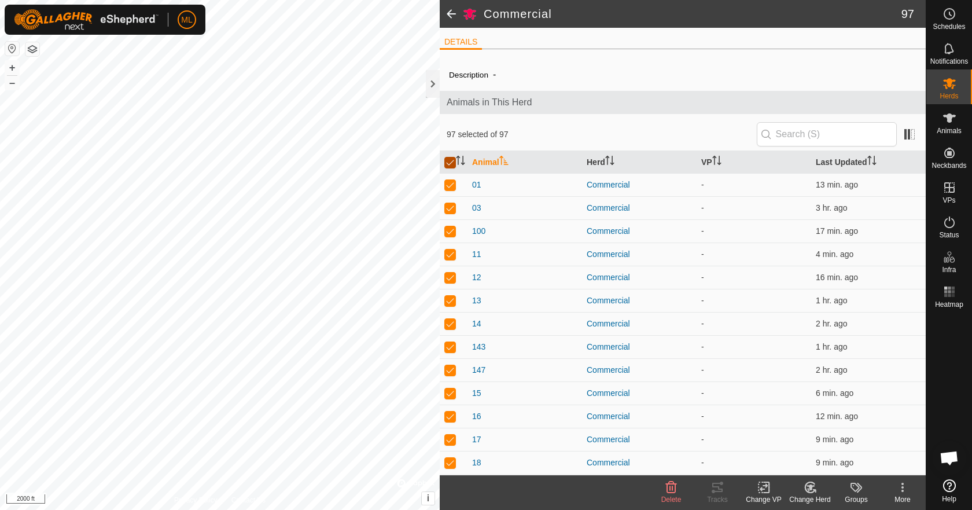
checkbox input "true"
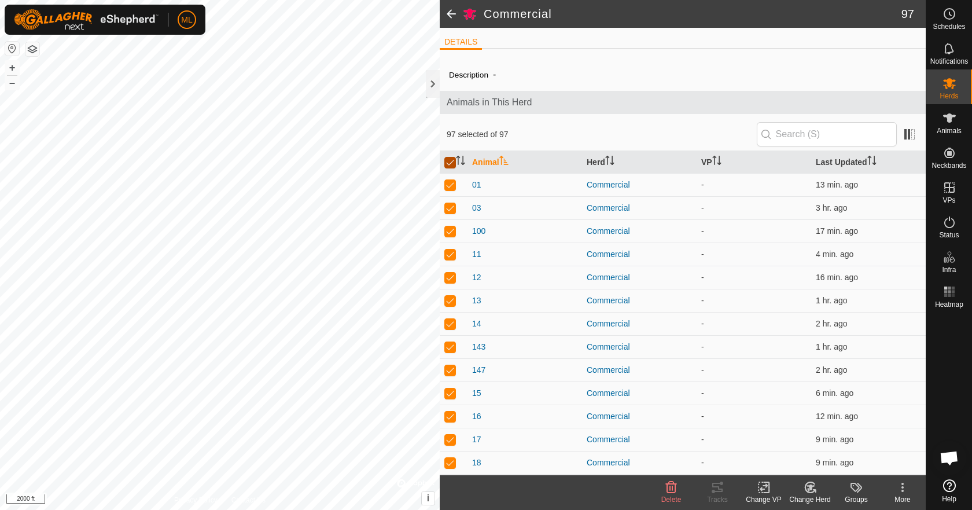
checkbox input "true"
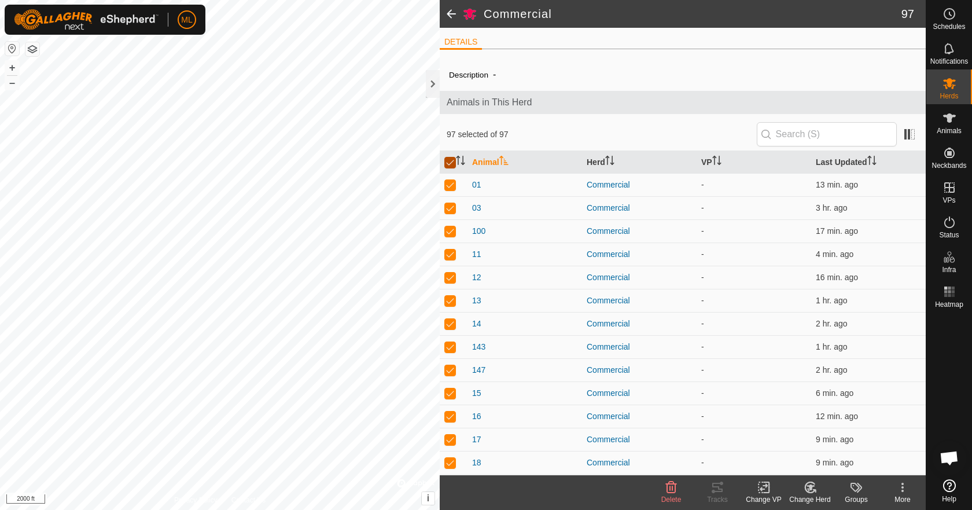
checkbox input "true"
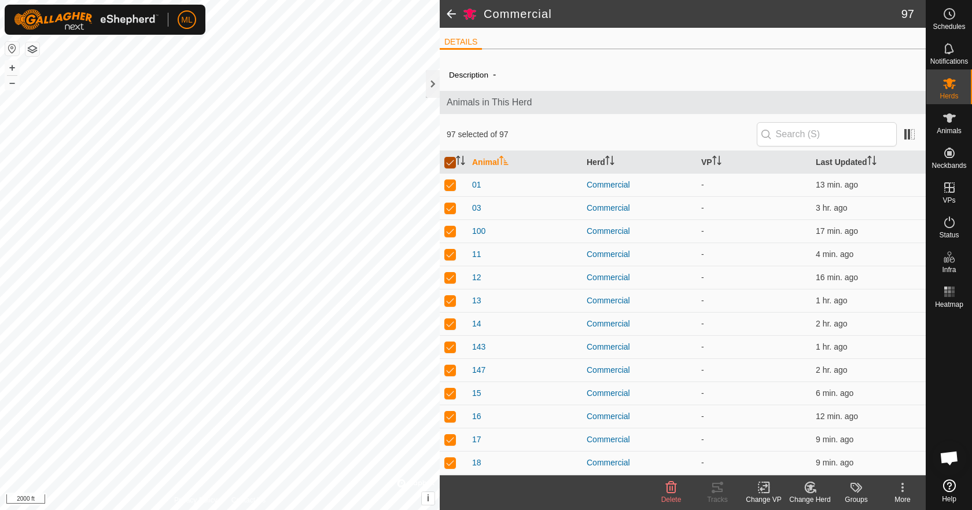
checkbox input "true"
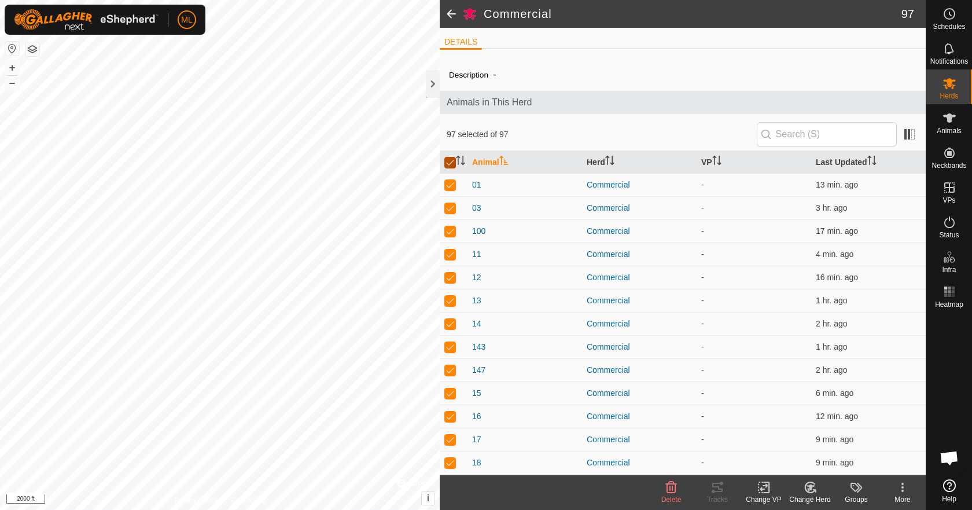
checkbox input "true"
click at [431, 83] on div at bounding box center [433, 84] width 14 height 28
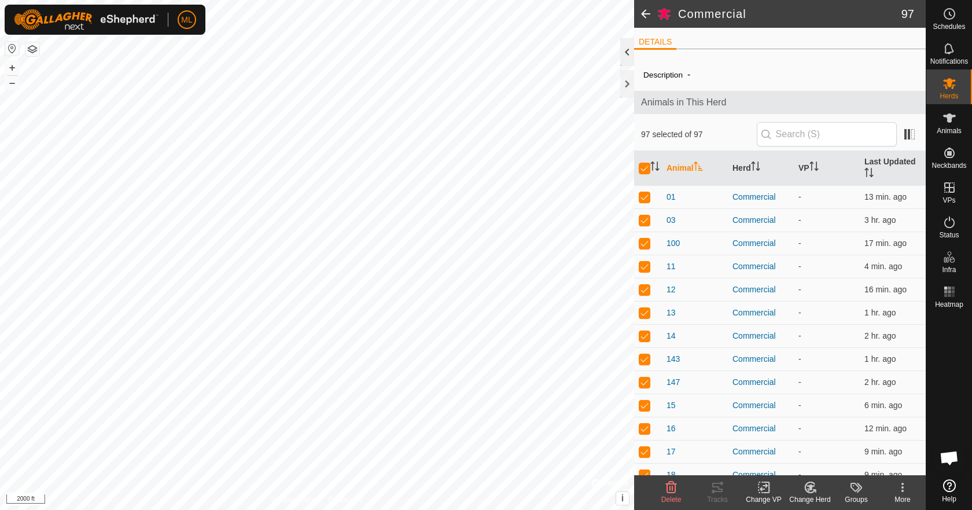
click at [624, 56] on div at bounding box center [627, 52] width 14 height 28
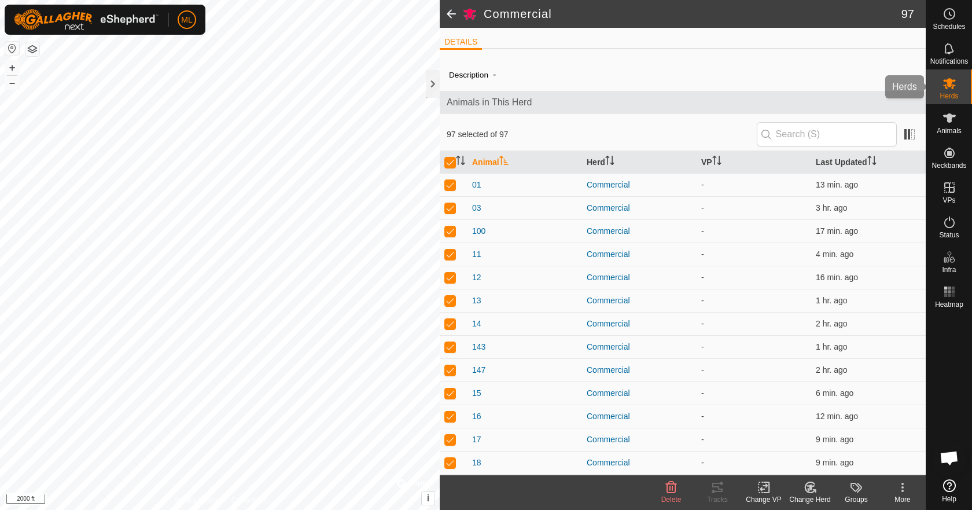
click at [952, 88] on icon at bounding box center [949, 83] width 13 height 11
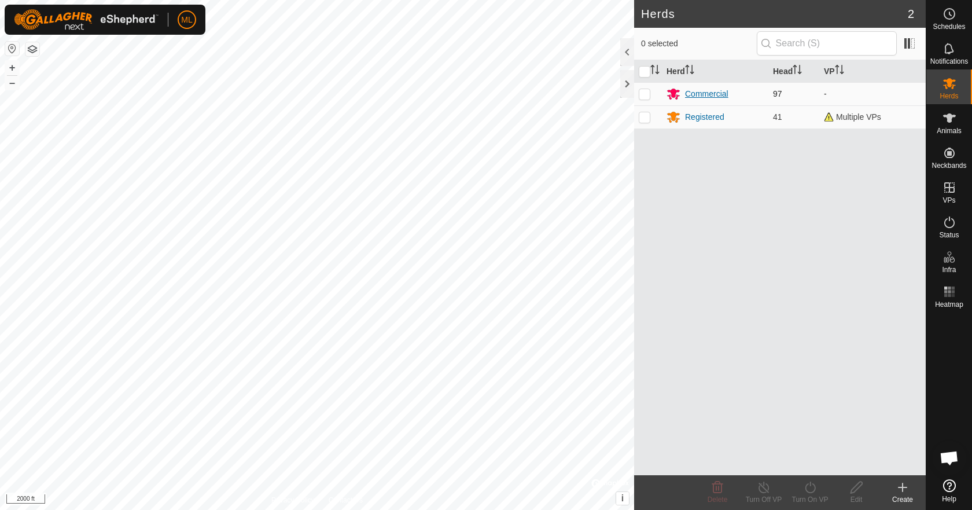
click at [703, 93] on div "Commercial" at bounding box center [706, 94] width 43 height 12
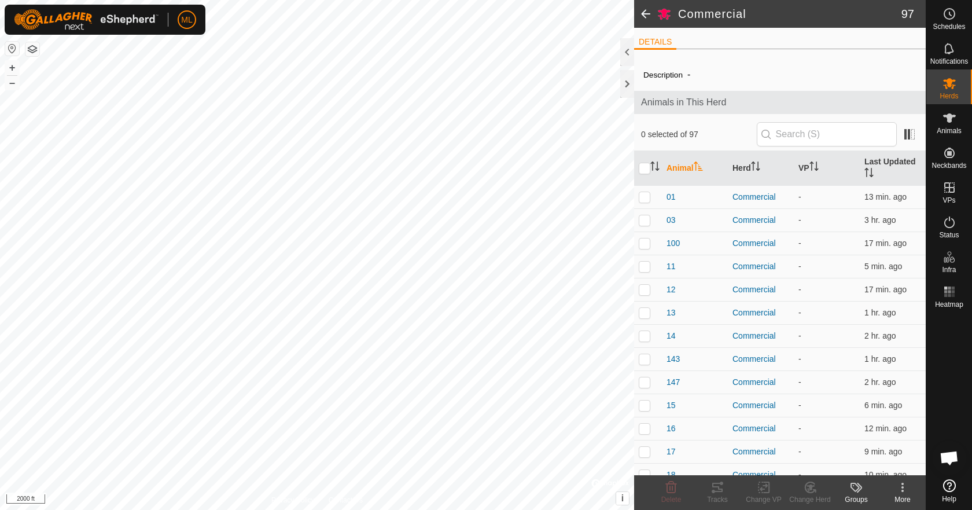
click at [945, 86] on icon at bounding box center [949, 83] width 13 height 11
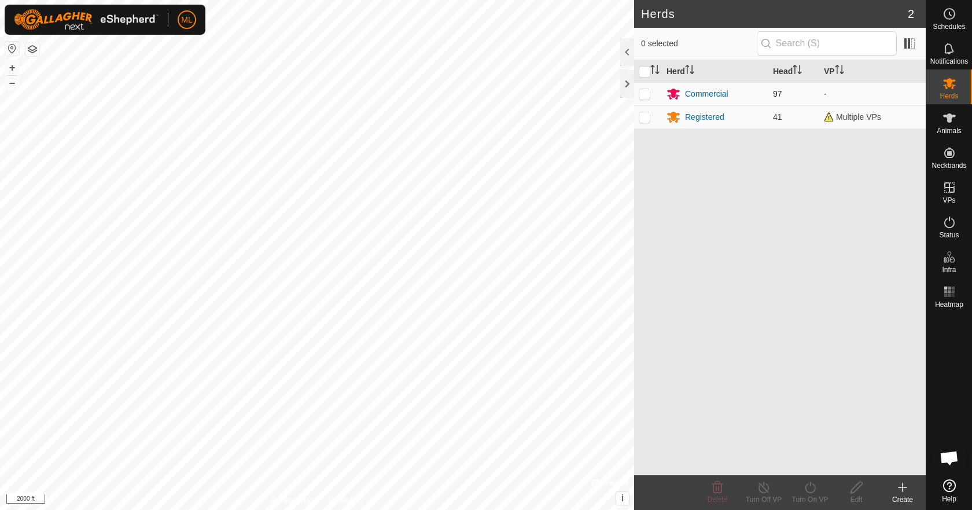
click at [642, 92] on p-checkbox at bounding box center [645, 93] width 12 height 9
checkbox input "true"
click at [810, 488] on icon at bounding box center [810, 487] width 14 height 14
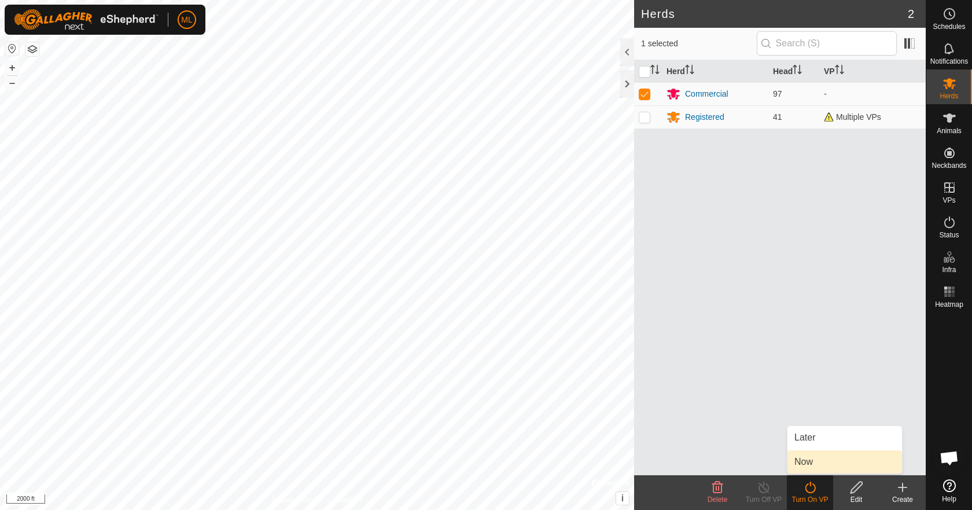
click at [817, 463] on link "Now" at bounding box center [844, 461] width 115 height 23
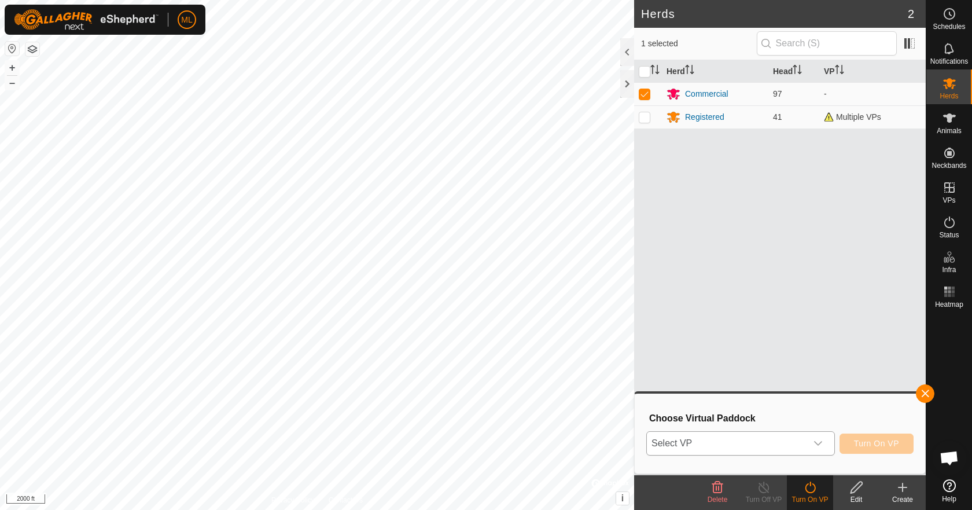
click at [823, 444] on div "dropdown trigger" at bounding box center [817, 443] width 23 height 23
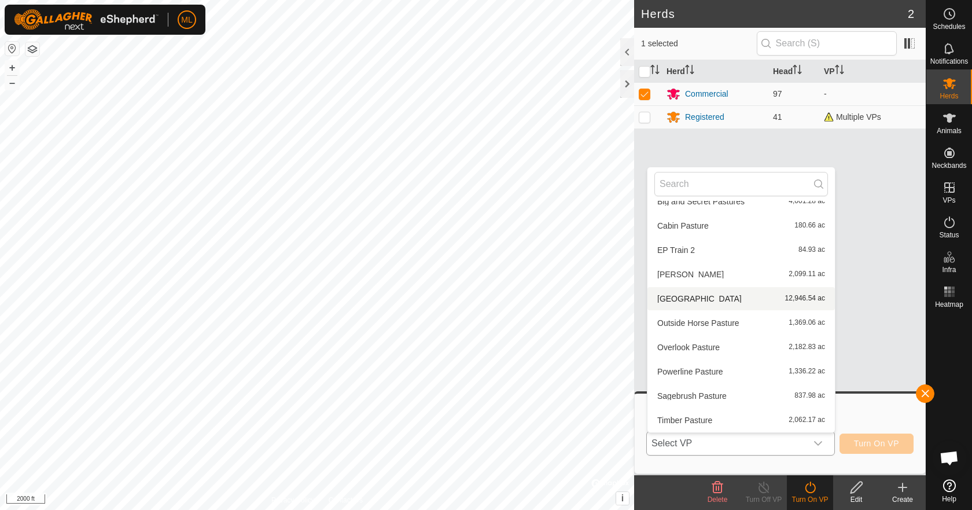
scroll to position [61, 0]
click at [710, 272] on li "[GEOGRAPHIC_DATA] 12,946.54 ac" at bounding box center [740, 274] width 187 height 23
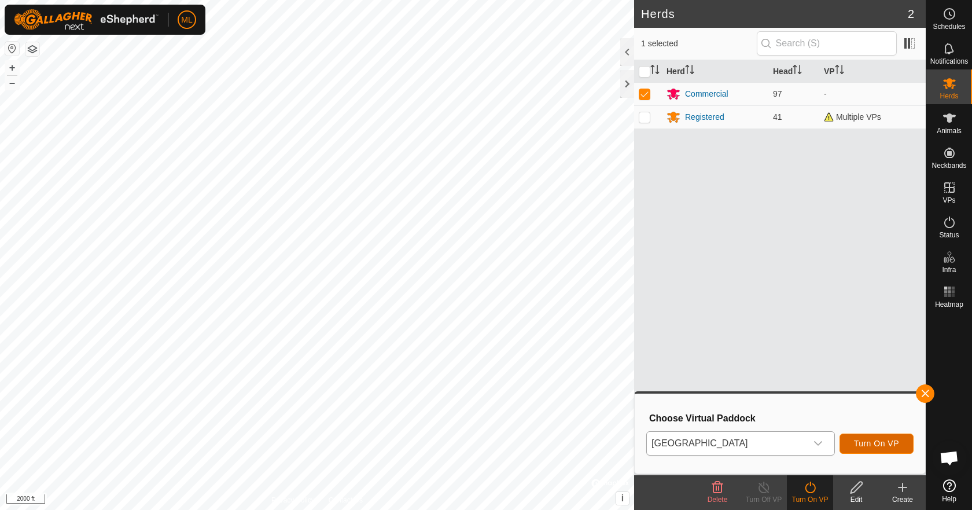
click at [868, 447] on span "Turn On VP" at bounding box center [876, 442] width 45 height 9
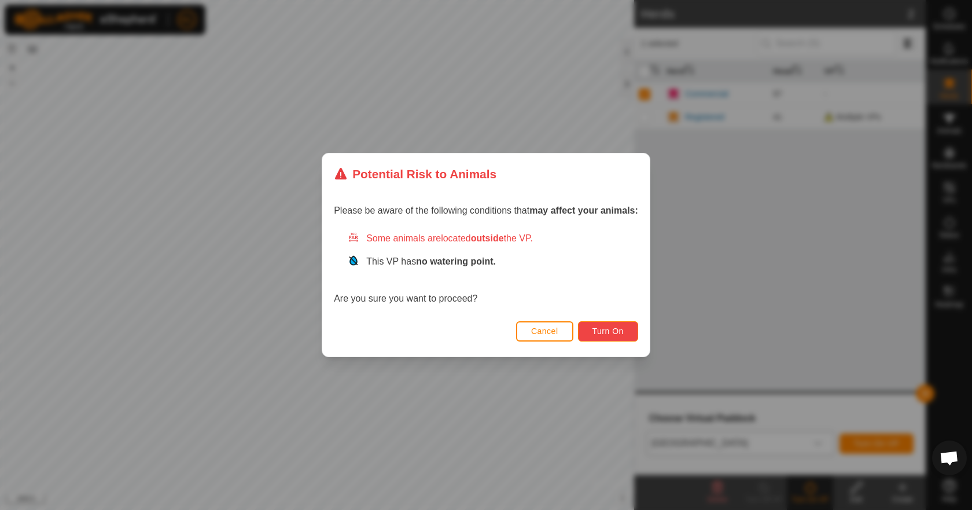
click at [616, 336] on span "Turn On" at bounding box center [607, 330] width 31 height 9
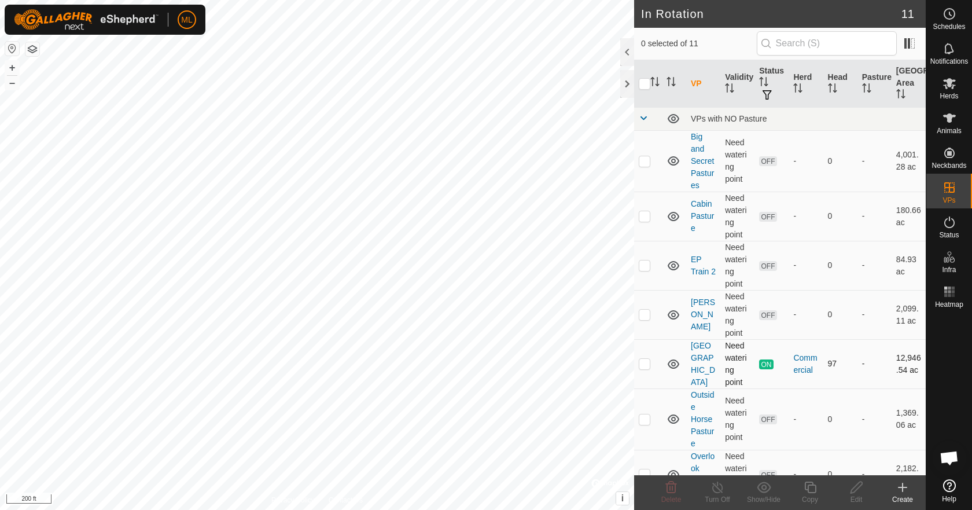
click at [647, 366] on p-checkbox at bounding box center [645, 363] width 12 height 9
checkbox input "true"
click at [720, 493] on icon at bounding box center [717, 487] width 14 height 14
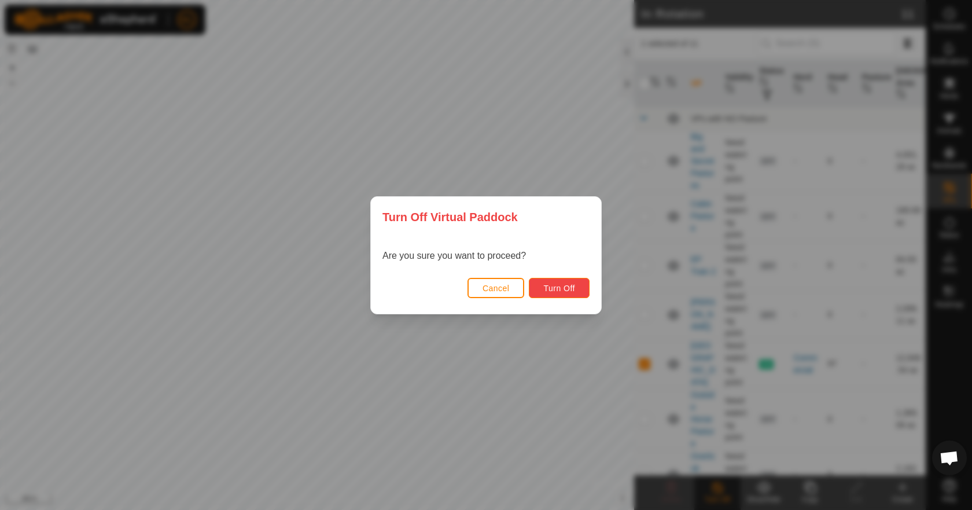
click at [551, 281] on button "Turn Off" at bounding box center [559, 288] width 61 height 20
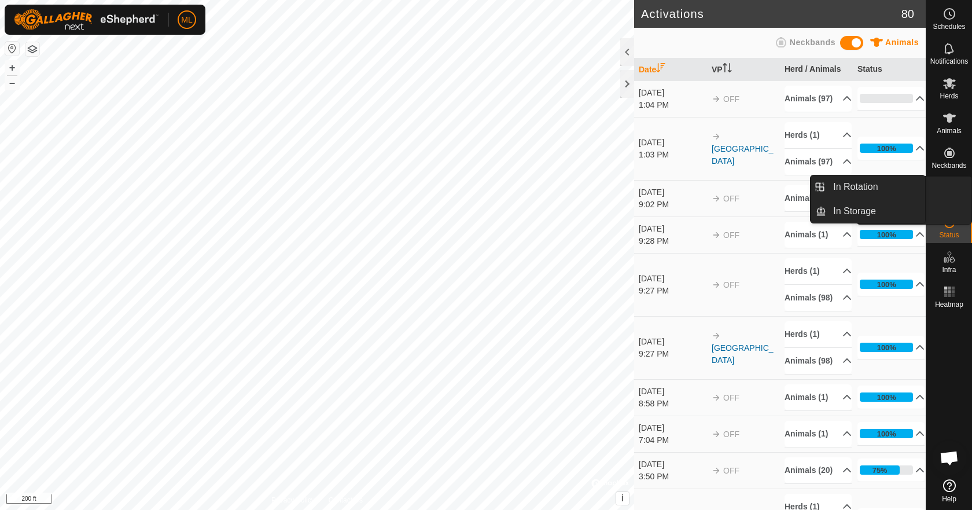
click at [947, 197] on ul "In Rotation In Storage" at bounding box center [914, 199] width 115 height 47
click at [842, 194] on link "In Rotation" at bounding box center [875, 186] width 99 height 23
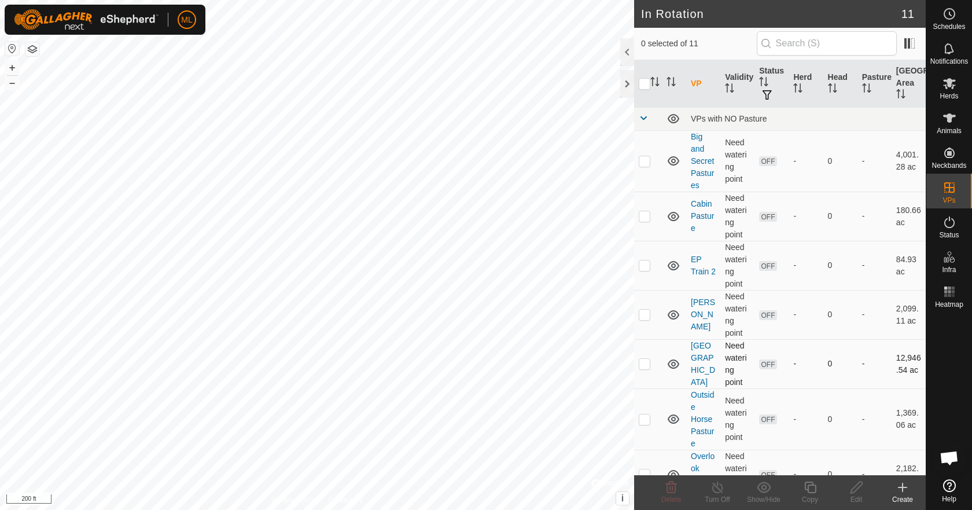
click at [646, 365] on p-checkbox at bounding box center [645, 363] width 12 height 9
checkbox input "true"
click at [861, 499] on div "Edit" at bounding box center [856, 499] width 46 height 10
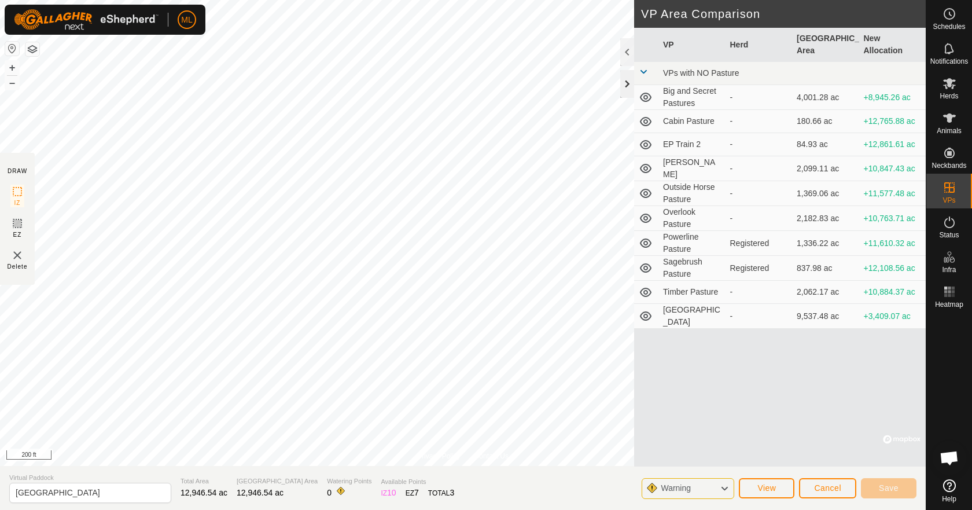
click at [628, 79] on div at bounding box center [627, 84] width 14 height 28
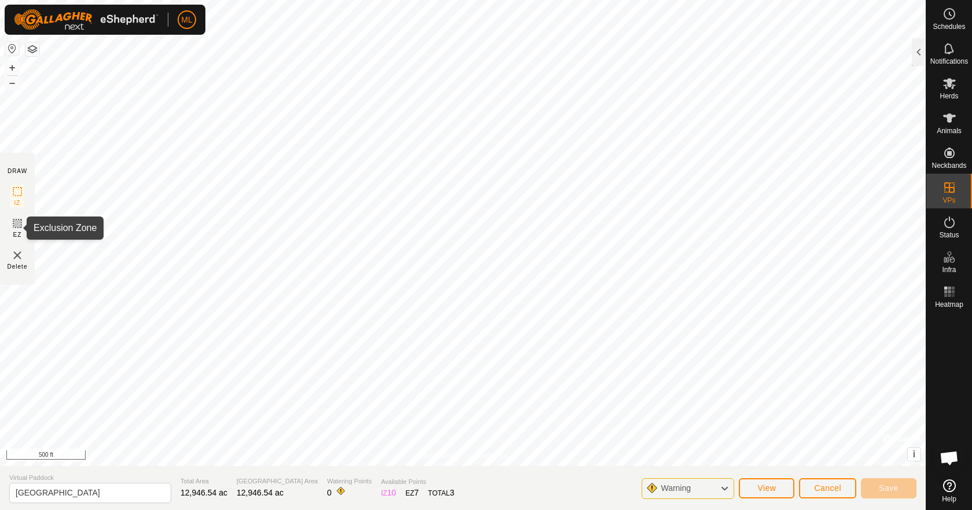
click at [21, 226] on icon at bounding box center [17, 223] width 14 height 14
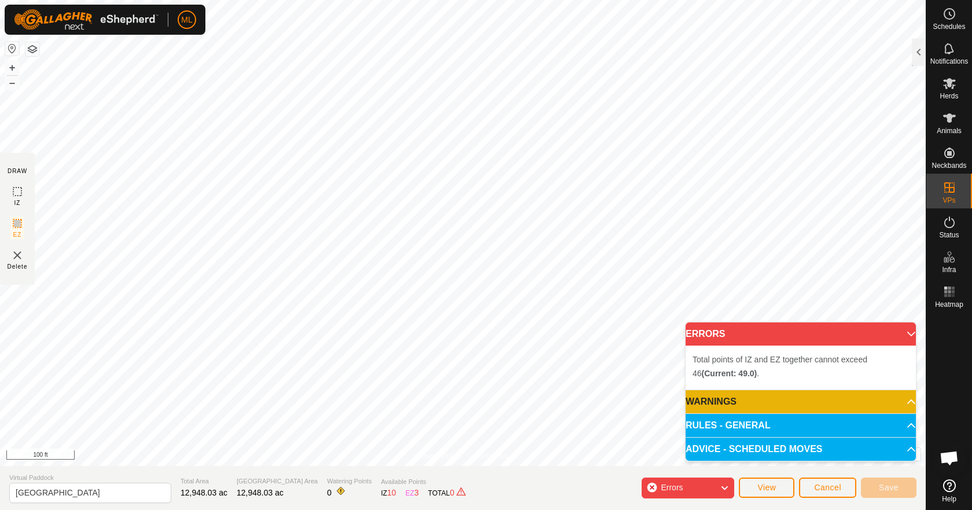
click at [731, 489] on div "Errors" at bounding box center [688, 487] width 93 height 21
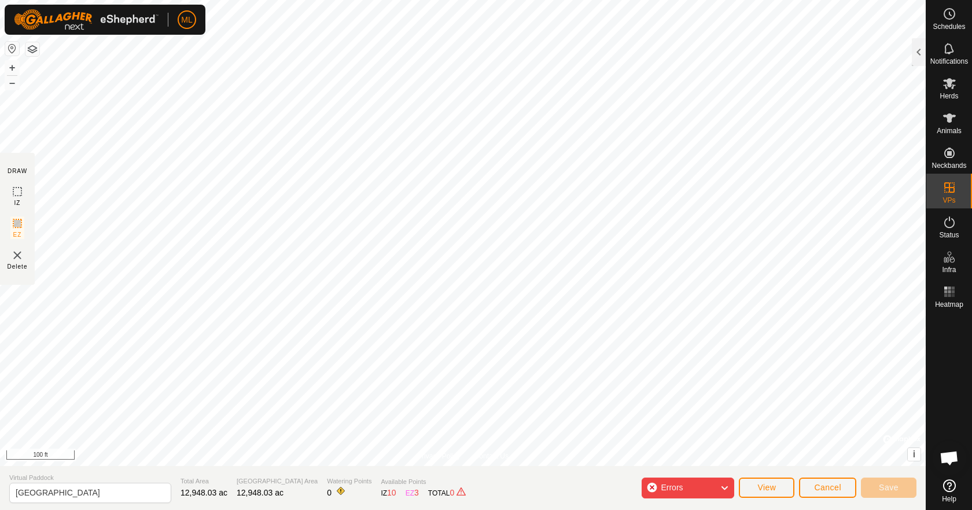
click at [729, 489] on icon at bounding box center [724, 487] width 9 height 15
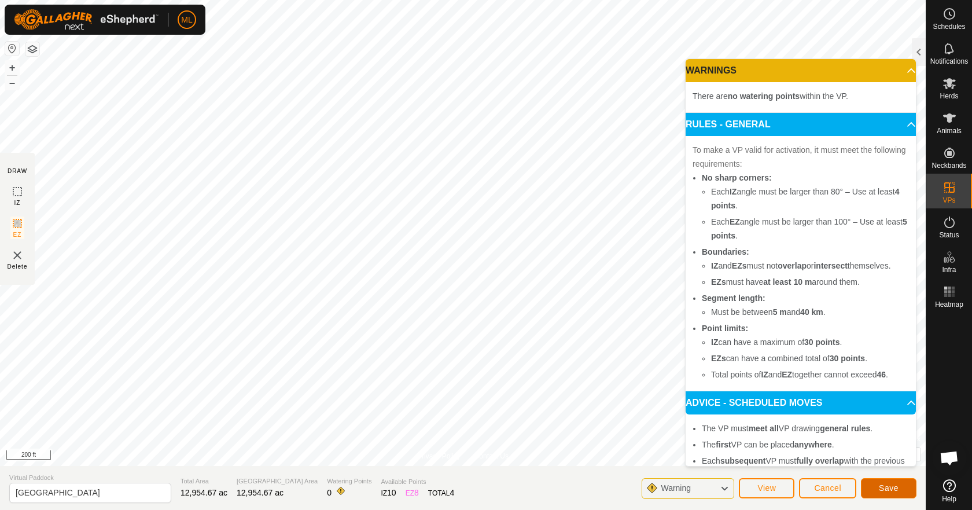
click at [897, 490] on span "Save" at bounding box center [889, 487] width 20 height 9
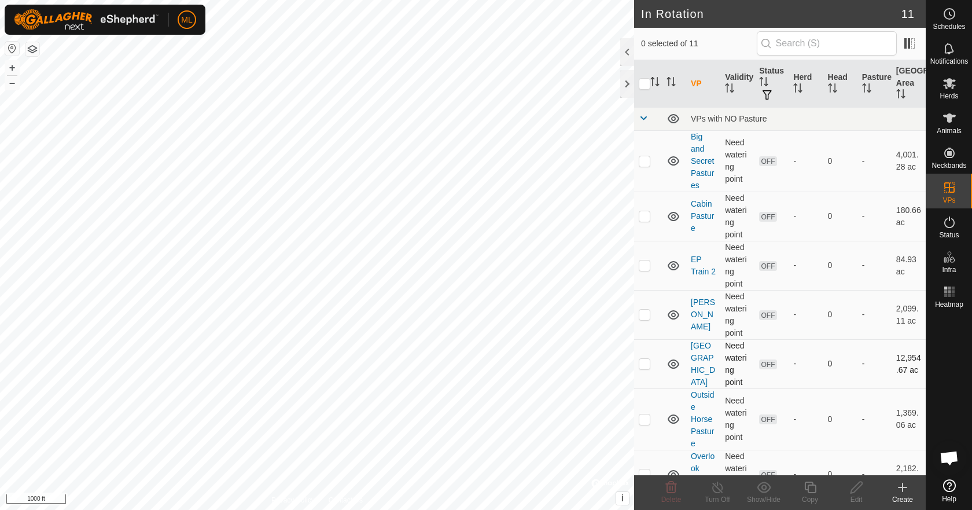
click at [647, 366] on p-checkbox at bounding box center [645, 363] width 12 height 9
checkbox input "true"
click at [857, 491] on icon at bounding box center [856, 487] width 14 height 14
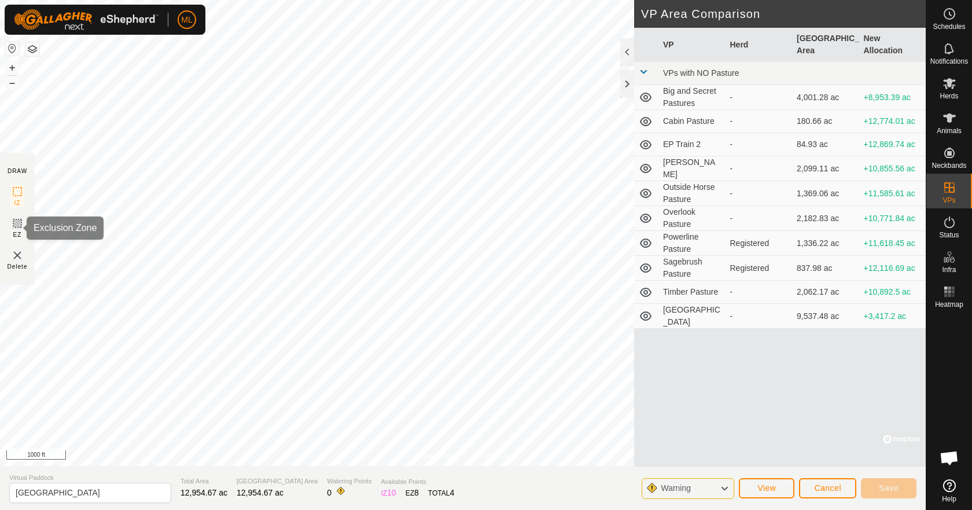
click at [17, 227] on icon at bounding box center [17, 223] width 7 height 7
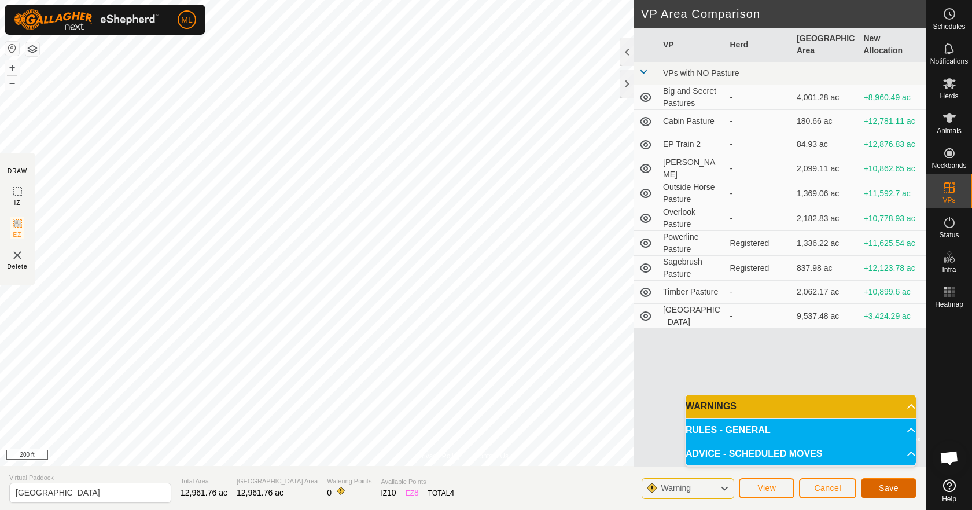
click at [898, 493] on button "Save" at bounding box center [889, 488] width 56 height 20
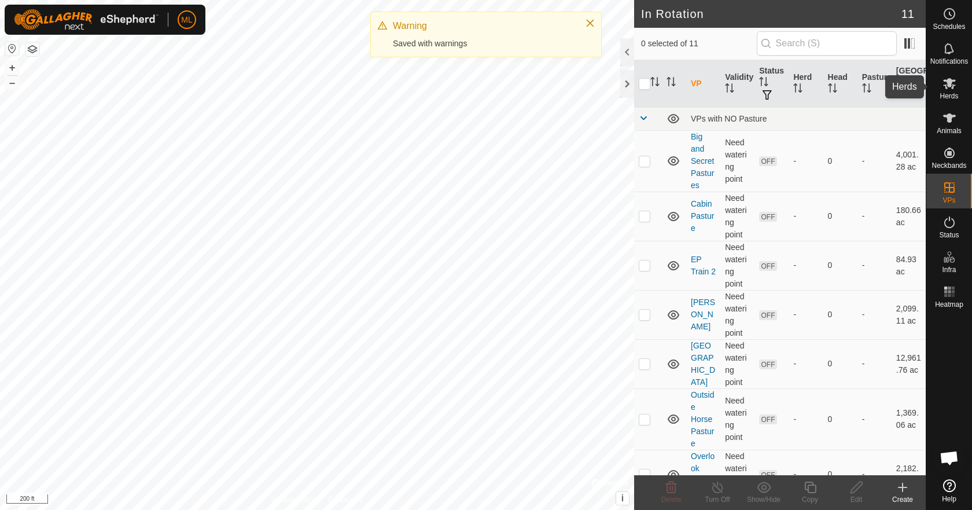
click at [952, 80] on icon at bounding box center [949, 83] width 13 height 11
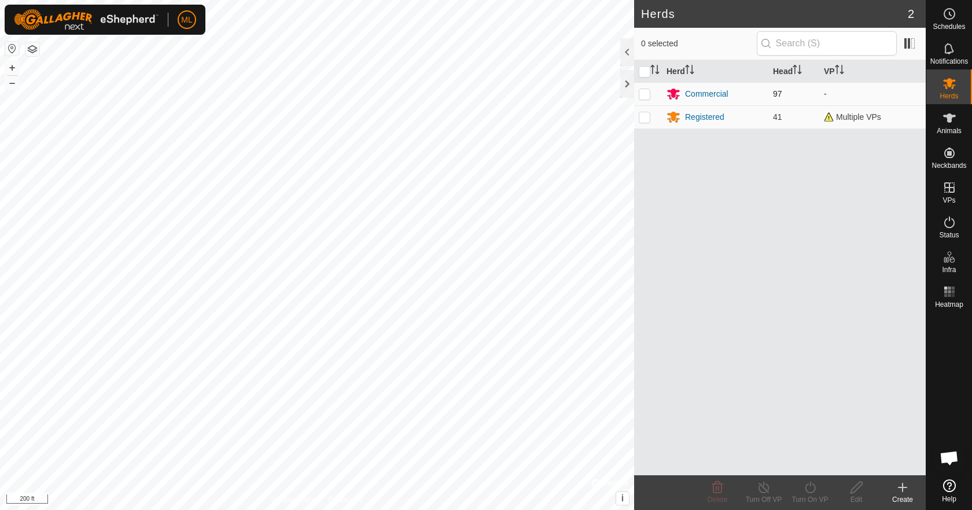
click at [643, 92] on p-checkbox at bounding box center [645, 93] width 12 height 9
checkbox input "true"
click at [820, 494] on div "Turn On VP" at bounding box center [810, 499] width 46 height 10
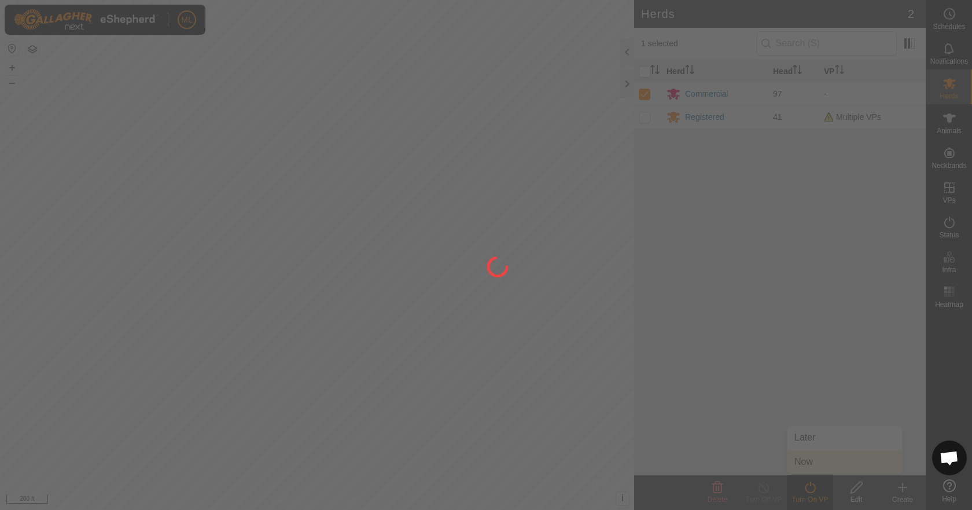
click at [856, 468] on div at bounding box center [486, 255] width 972 height 510
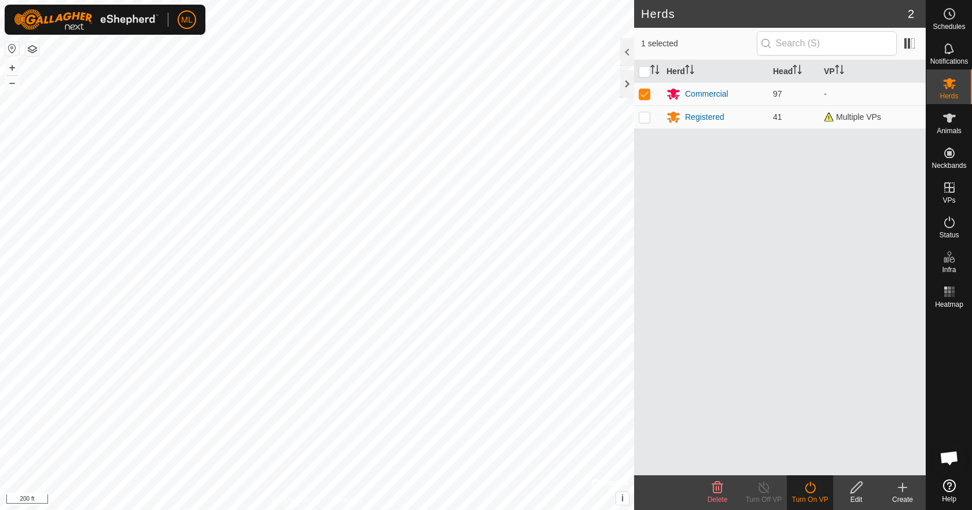
click at [821, 498] on div "Turn On VP" at bounding box center [810, 499] width 46 height 10
click at [806, 489] on icon at bounding box center [810, 487] width 14 height 14
click at [809, 461] on link "Now" at bounding box center [844, 461] width 115 height 23
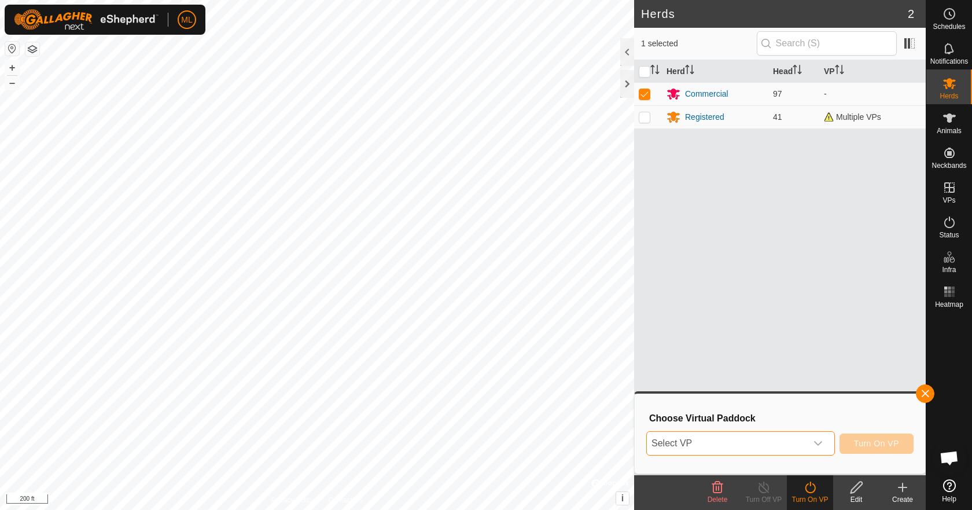
click at [725, 440] on span "Select VP" at bounding box center [727, 443] width 160 height 23
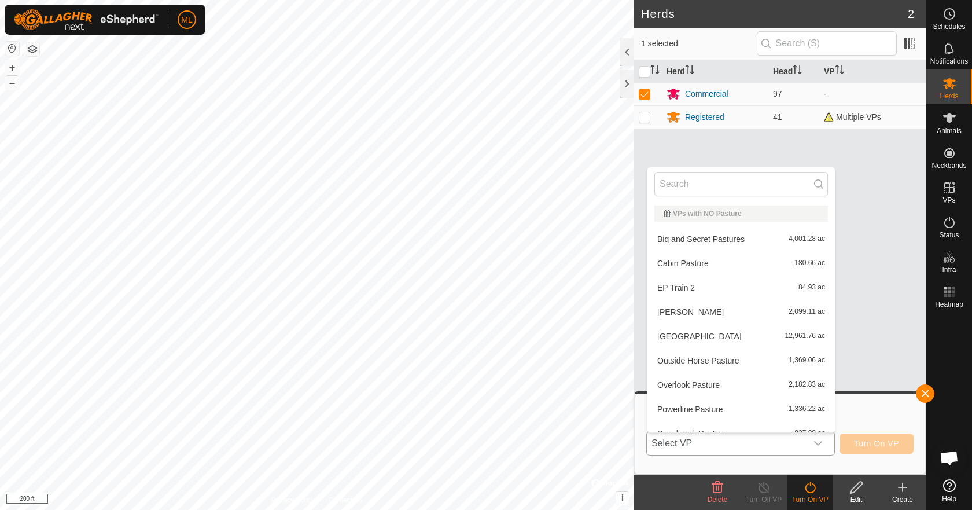
scroll to position [13, 0]
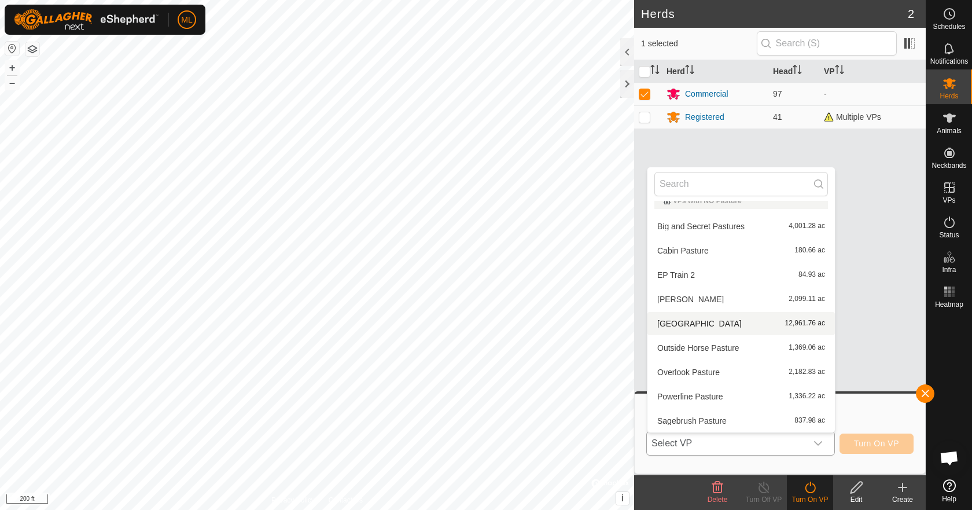
click at [697, 325] on li "[GEOGRAPHIC_DATA] 12,961.76 ac" at bounding box center [740, 323] width 187 height 23
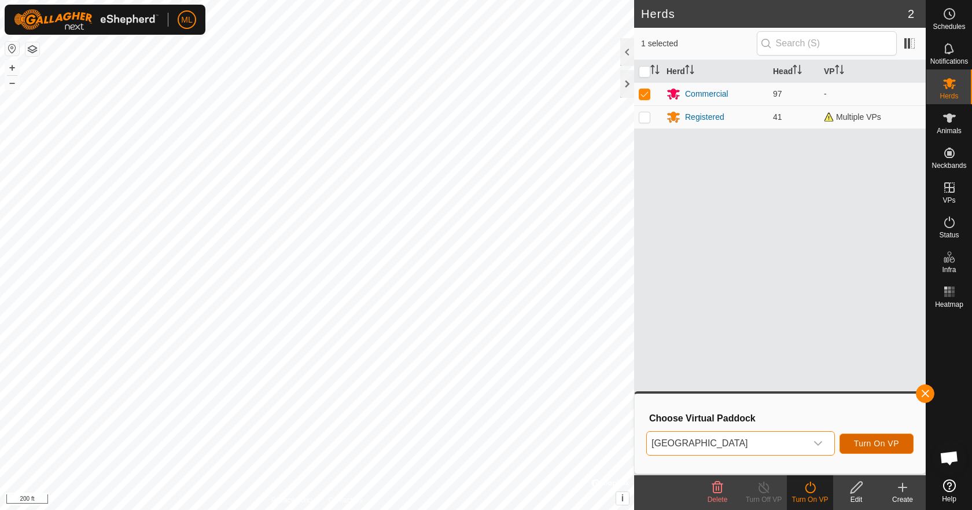
click at [879, 447] on span "Turn On VP" at bounding box center [876, 442] width 45 height 9
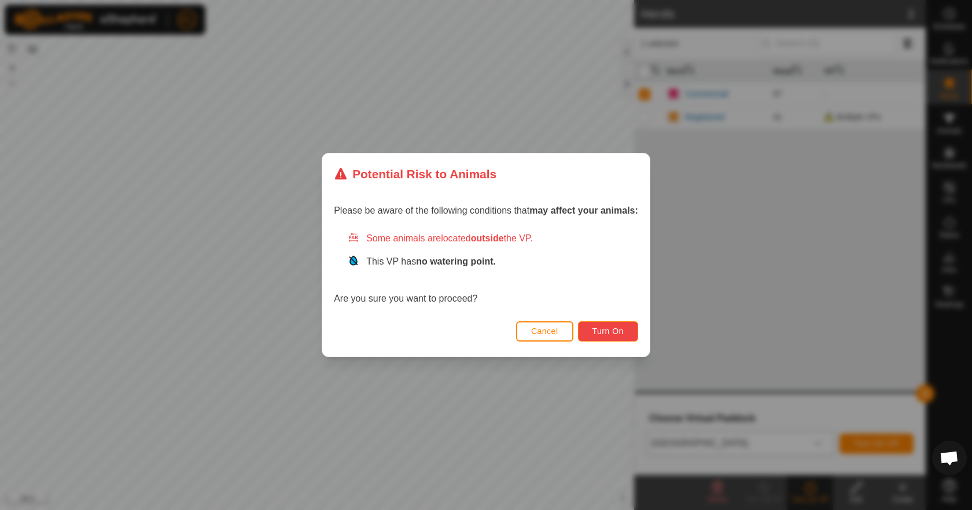
click at [602, 333] on span "Turn On" at bounding box center [607, 330] width 31 height 9
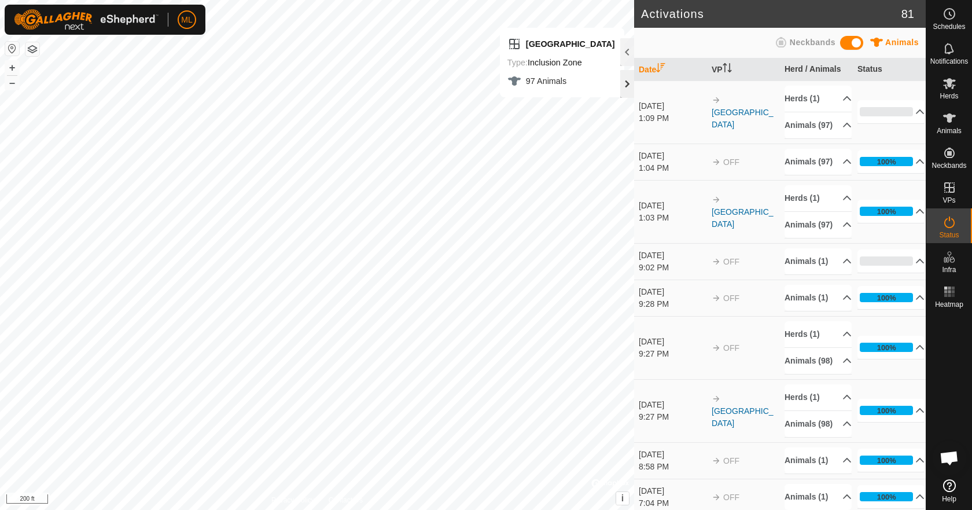
click at [628, 86] on div at bounding box center [627, 84] width 14 height 28
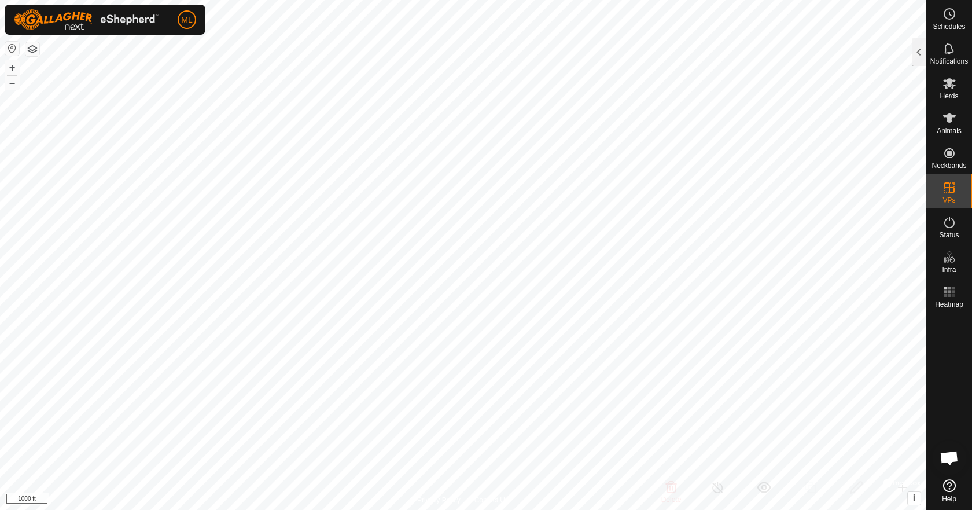
checkbox input "false"
